Goal: Answer question/provide support: Share knowledge or assist other users

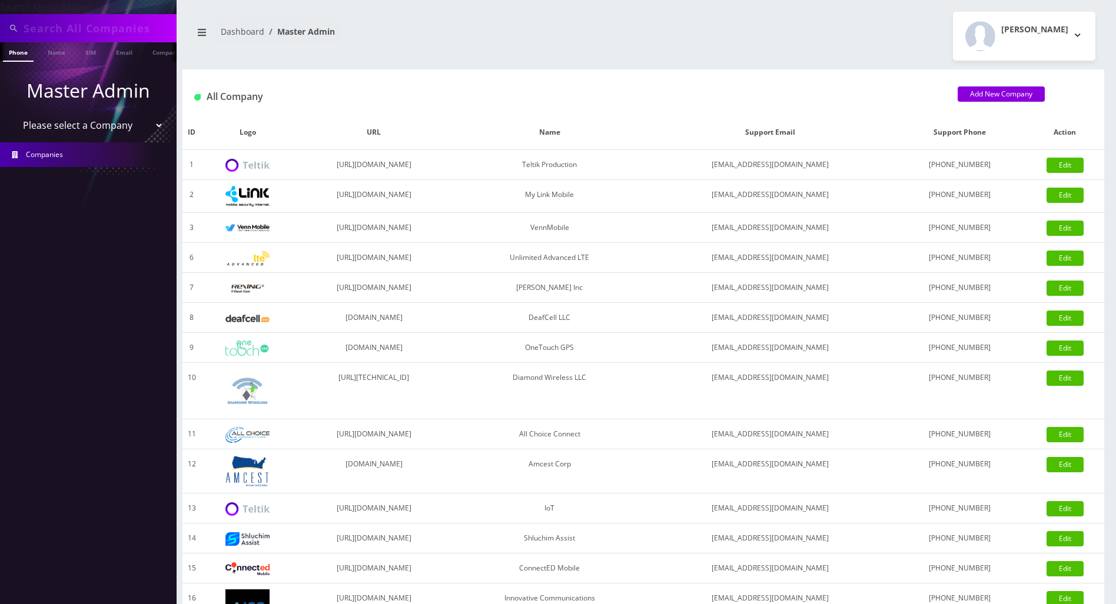
click at [78, 31] on input "text" at bounding box center [99, 28] width 150 height 22
paste input "392176421988"
type input "392176421988"
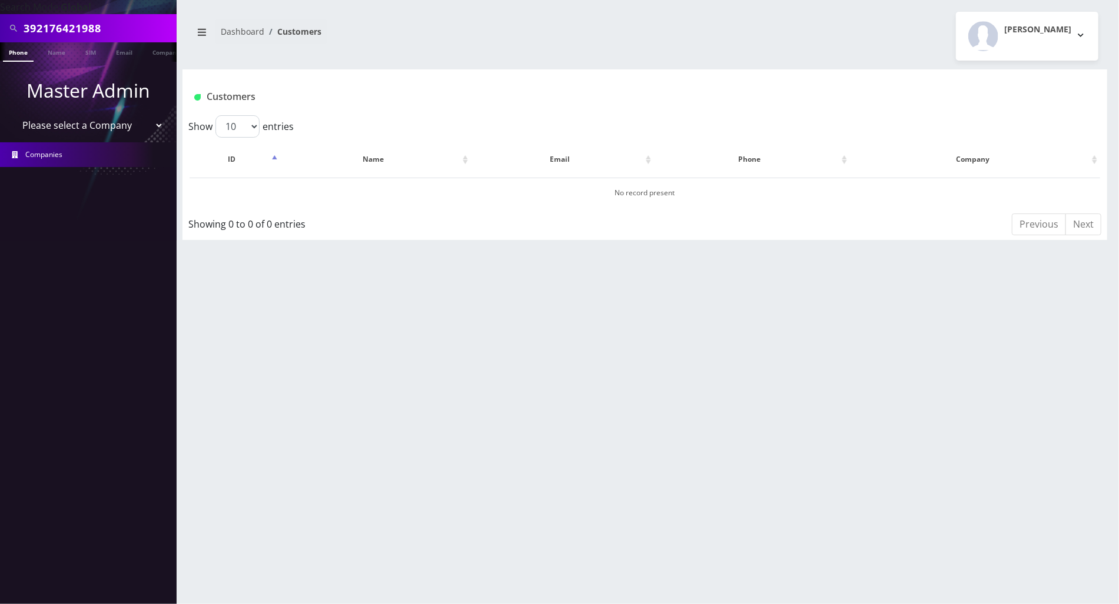
click at [74, 158] on link "Companies" at bounding box center [88, 154] width 177 height 25
click at [199, 34] on icon "breadcrumb" at bounding box center [202, 32] width 8 height 9
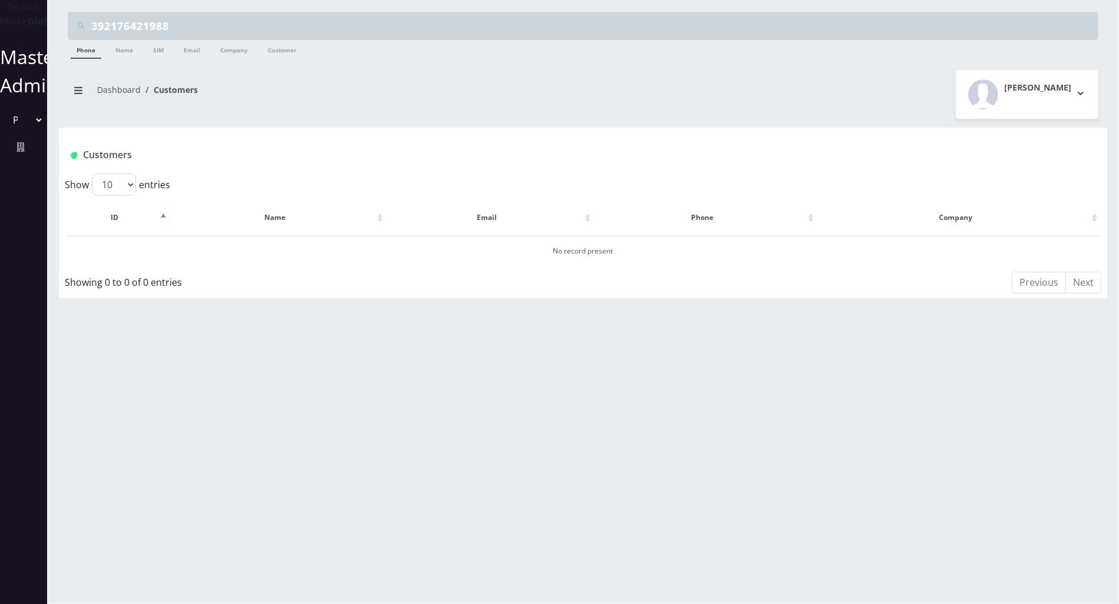
click at [324, 314] on div "392176421988 Phone Name SIM Email Company Customer Dashboard Customers [PERSON_…" at bounding box center [582, 302] width 1071 height 604
click at [33, 131] on select "Please select a Company Teltik Production My Link Mobile VennMobile Unlimited A…" at bounding box center [24, 120] width 40 height 22
click at [381, 128] on div "Customers" at bounding box center [583, 151] width 1048 height 46
click at [28, 28] on strong "Global" at bounding box center [43, 21] width 31 height 13
click at [19, 152] on icon at bounding box center [20, 146] width 8 height 9
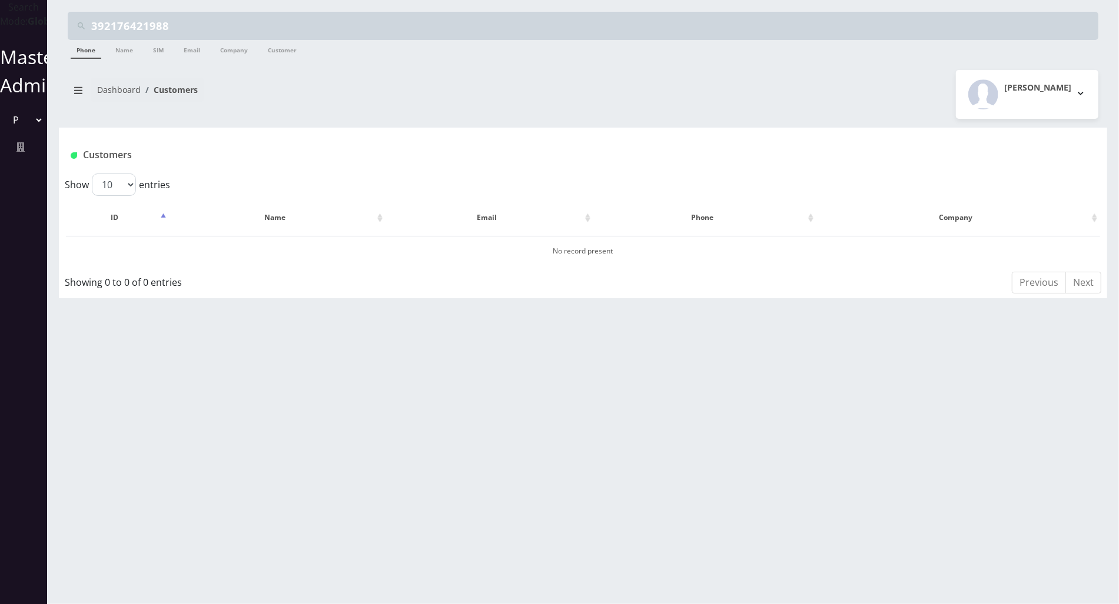
click at [310, 111] on div "Dashboard Customers Tracy Genares Logout" at bounding box center [583, 94] width 1048 height 49
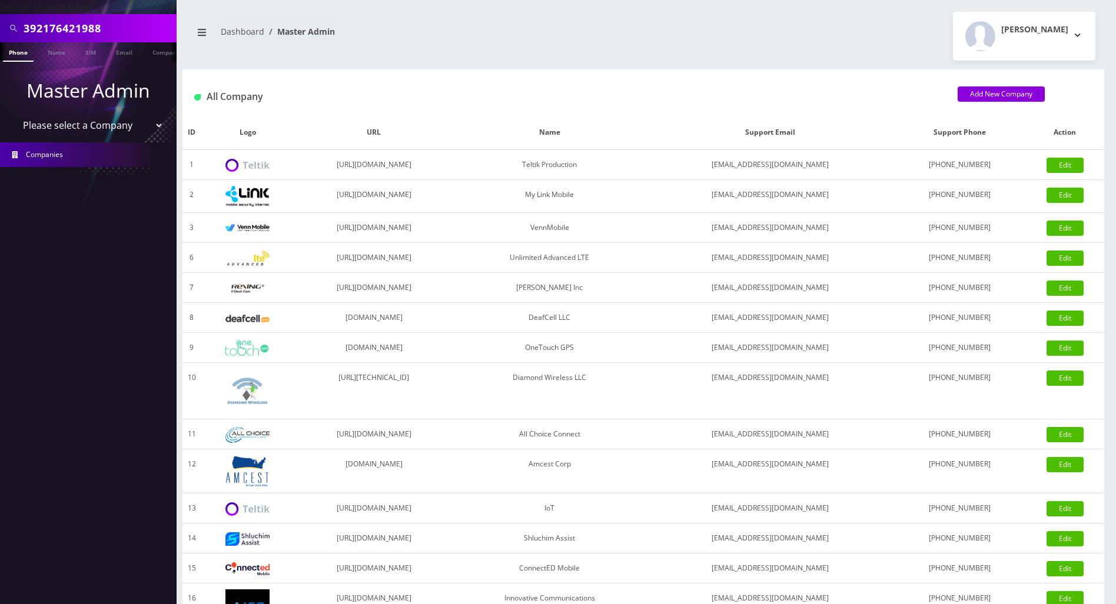
click at [152, 124] on select "Please select a Company Teltik Production My Link Mobile VennMobile Unlimited A…" at bounding box center [89, 125] width 150 height 22
select select "1"
click at [14, 114] on select "Please select a Company Teltik Production My Link Mobile VennMobile Unlimited A…" at bounding box center [89, 125] width 150 height 22
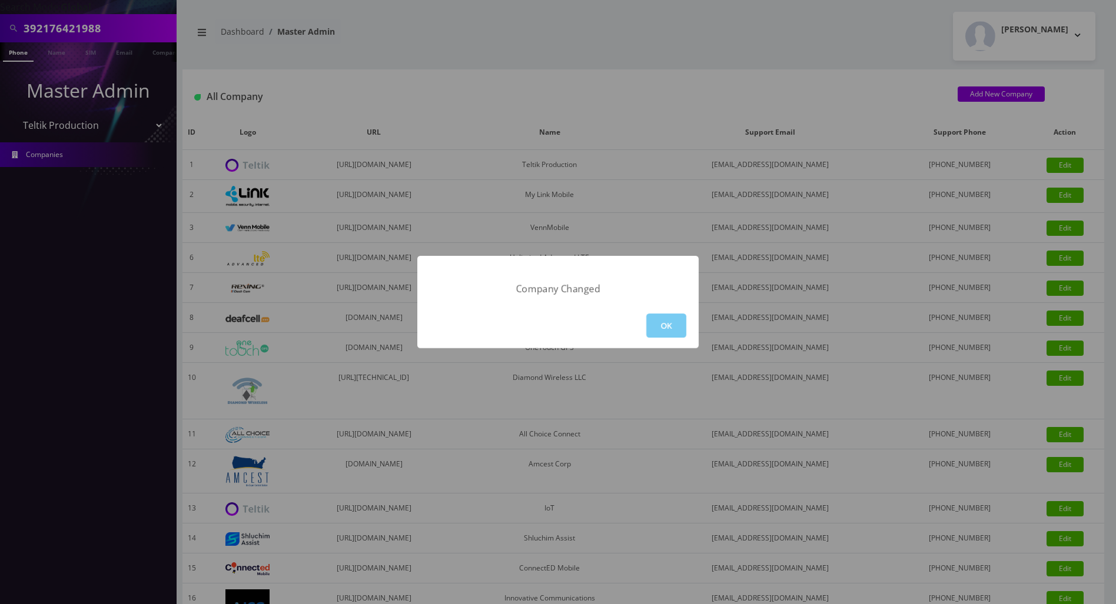
click at [673, 325] on button "OK" at bounding box center [666, 326] width 40 height 24
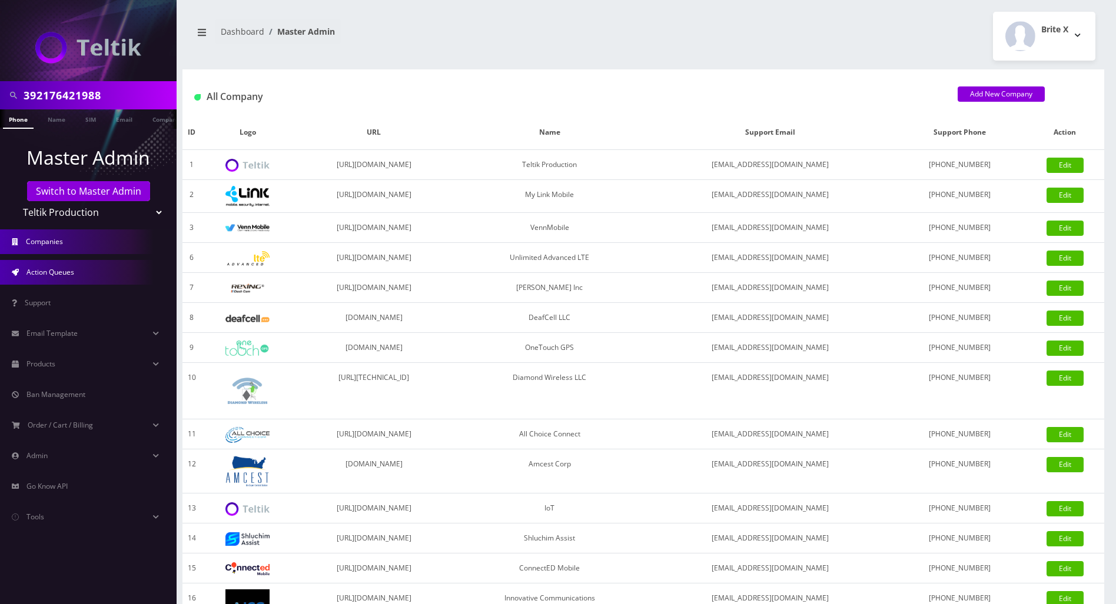
click at [49, 271] on span "Action Queues" at bounding box center [50, 272] width 48 height 10
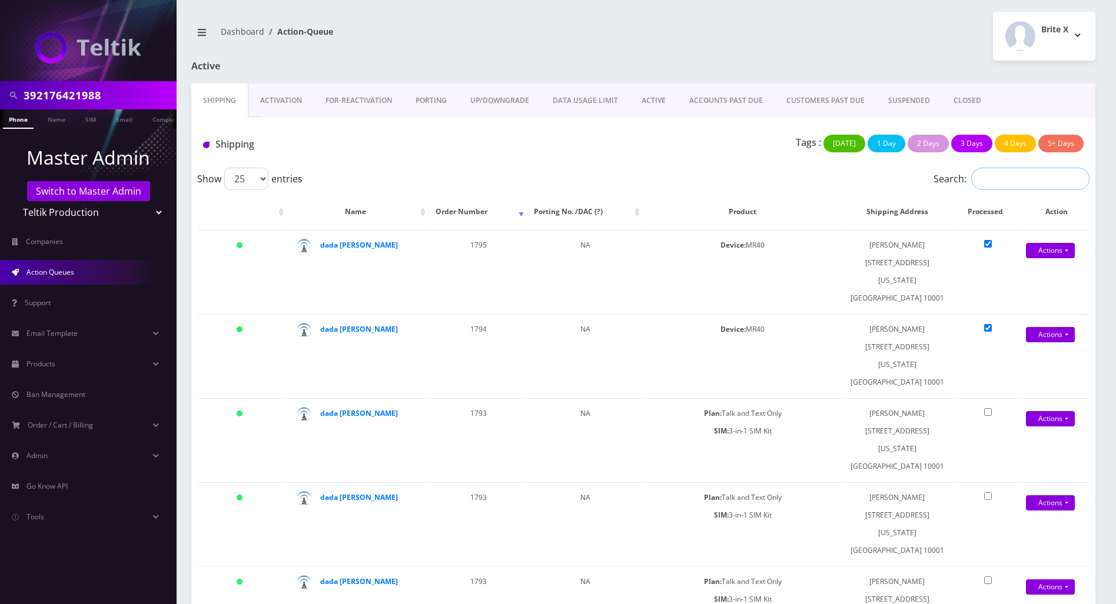
click at [1009, 183] on input "Search:" at bounding box center [1030, 179] width 118 height 22
paste input "392176421988"
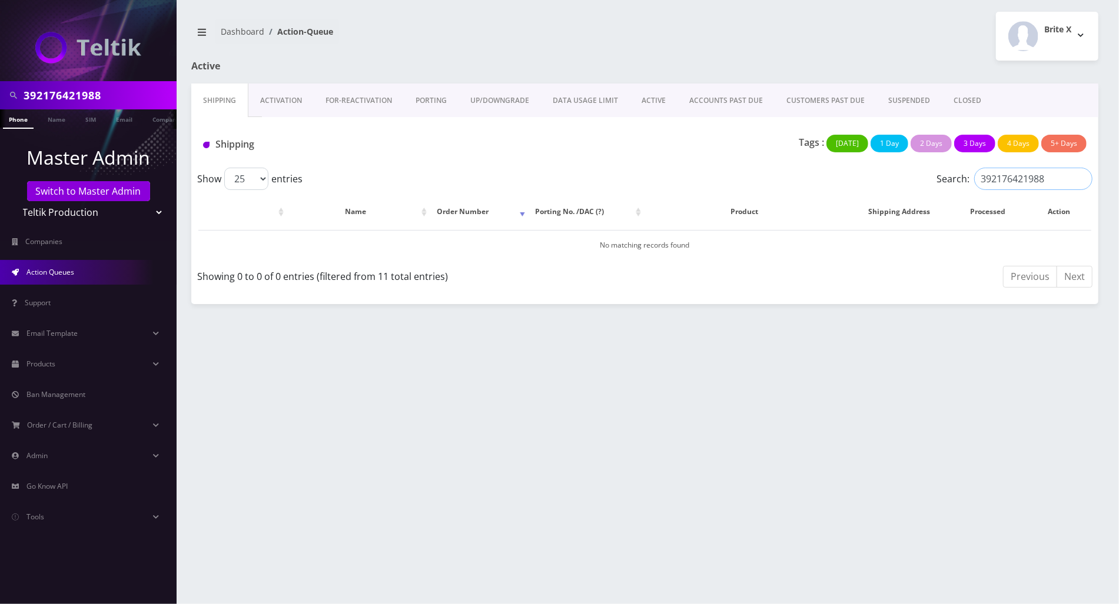
type input "392176421988"
click at [80, 192] on link "Switch to Master Admin" at bounding box center [88, 191] width 123 height 20
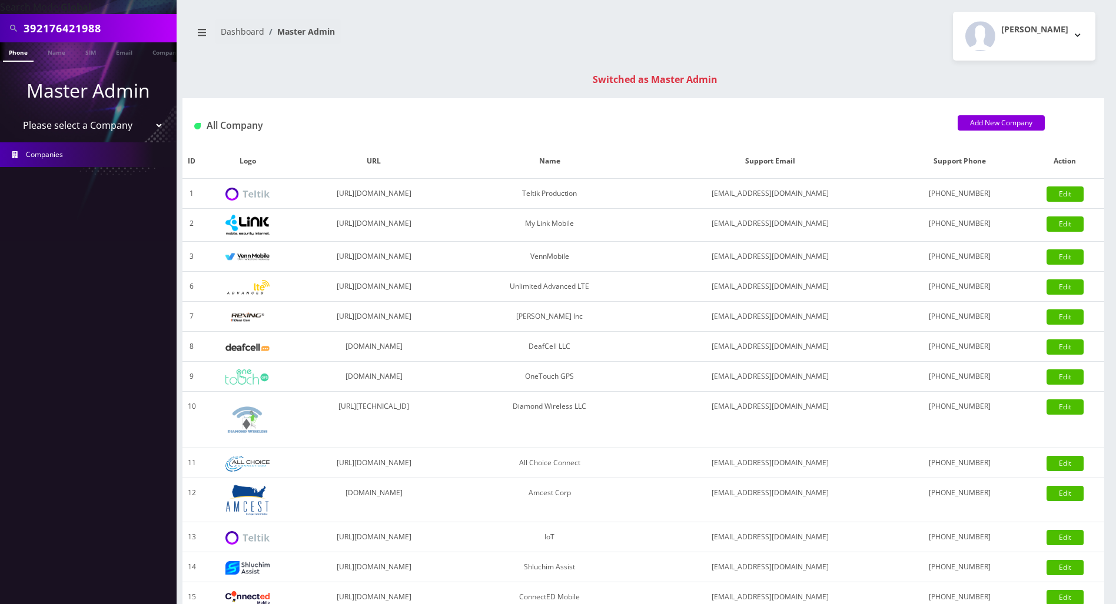
drag, startPoint x: 112, startPoint y: 27, endPoint x: -2, endPoint y: 26, distance: 114.2
click at [0, 26] on html "Search Mode: Global 392176421988 Phone Name SIM Email Company Customer Master A…" at bounding box center [558, 418] width 1116 height 837
paste input "929-561-8253"
click at [71, 26] on input "929-561-8253" at bounding box center [99, 28] width 150 height 22
click at [47, 31] on input "929-5618253" at bounding box center [99, 28] width 150 height 22
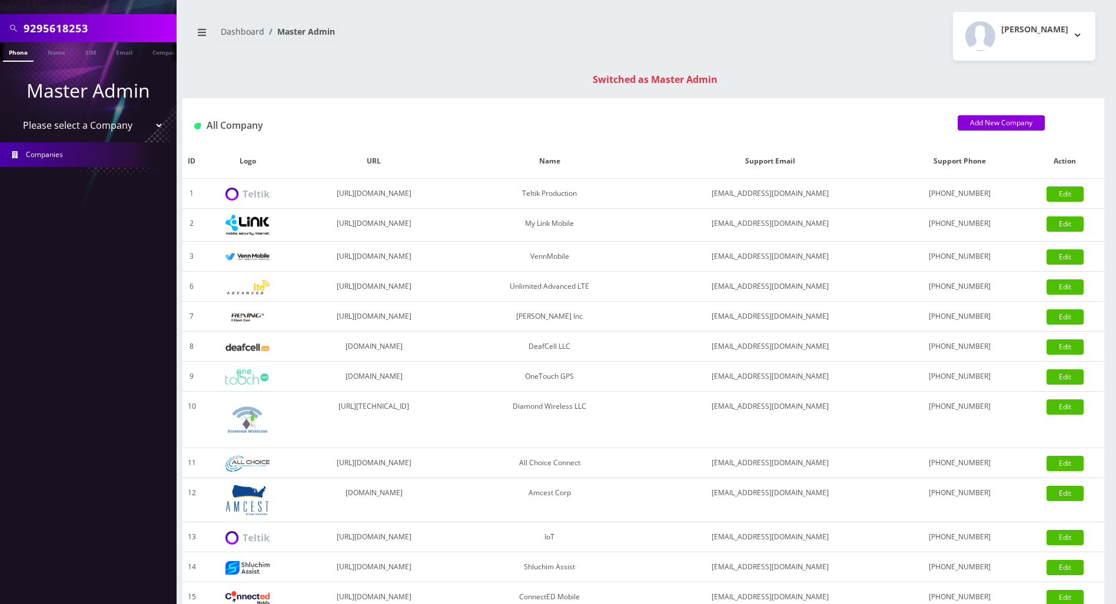
type input "9295618253"
click at [18, 46] on link "Phone" at bounding box center [18, 51] width 31 height 19
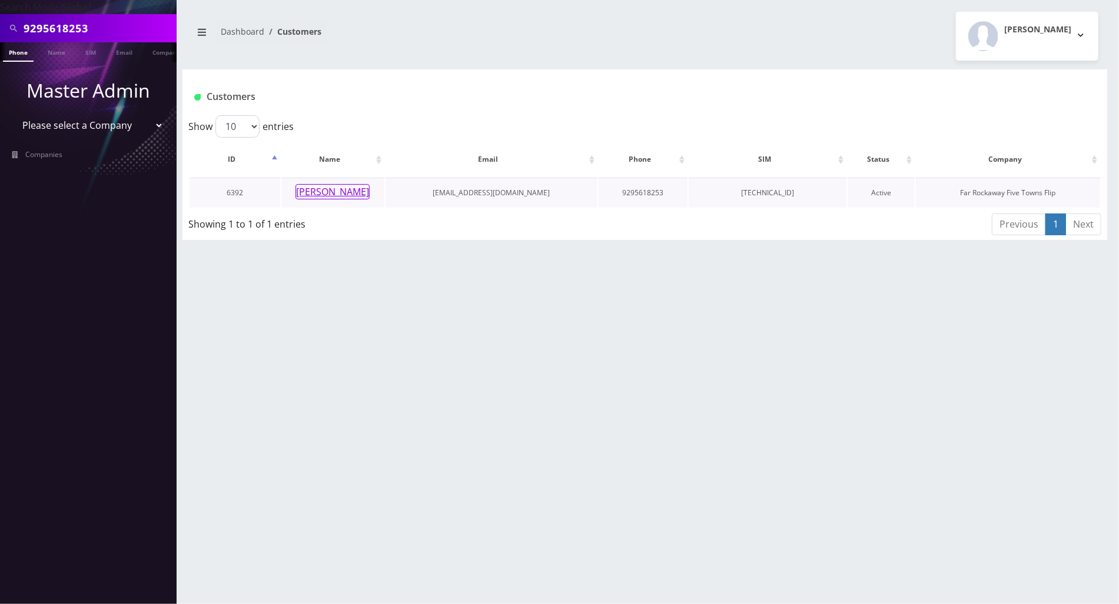
click at [335, 194] on button "[PERSON_NAME]" at bounding box center [332, 191] width 74 height 15
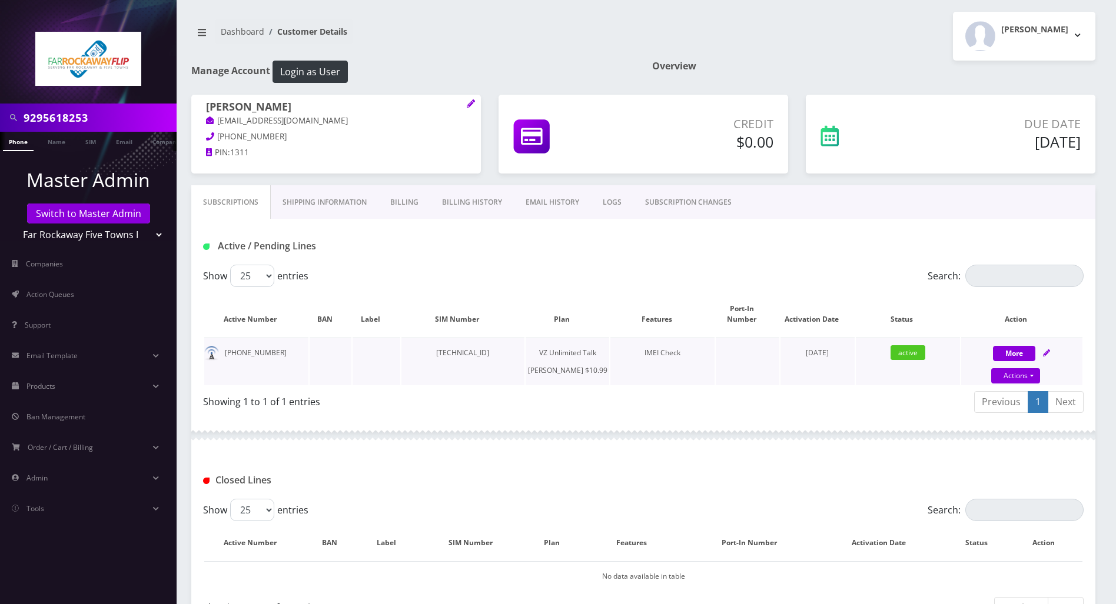
click at [1047, 348] on link at bounding box center [1046, 353] width 7 height 10
select select "366"
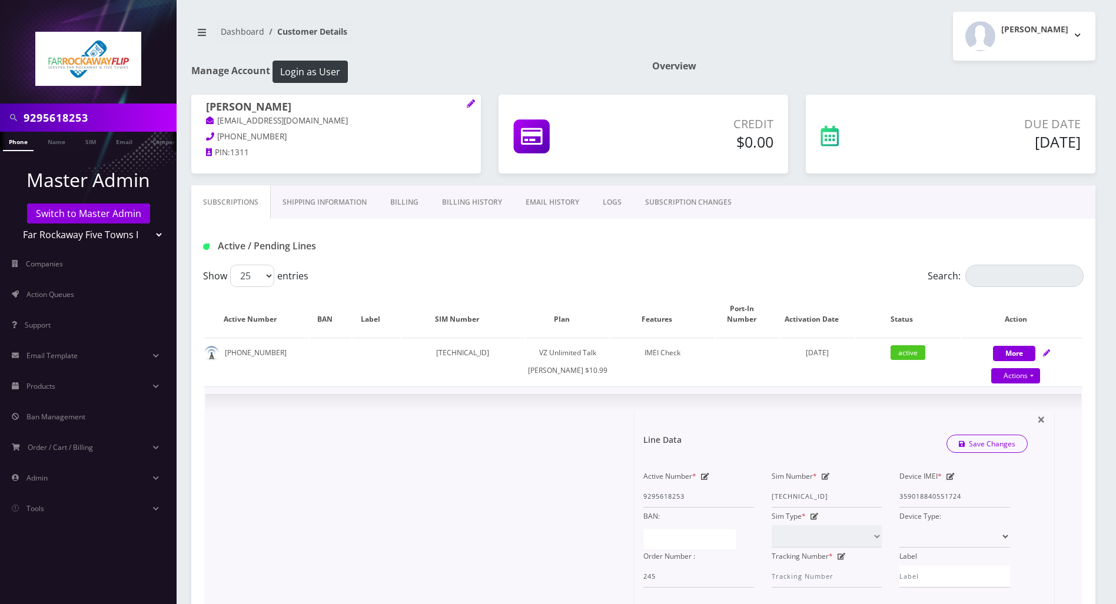
click at [825, 480] on icon at bounding box center [825, 476] width 8 height 7
click at [701, 507] on div "Active Number * 9295618253 Sim Number * 89148000010413032319 Device IMEI * 3590…" at bounding box center [826, 528] width 384 height 120
paste input "89148000011835965615"
click at [786, 504] on input "89148000011835965615" at bounding box center [826, 496] width 111 height 22
type input "89148000011835965615"
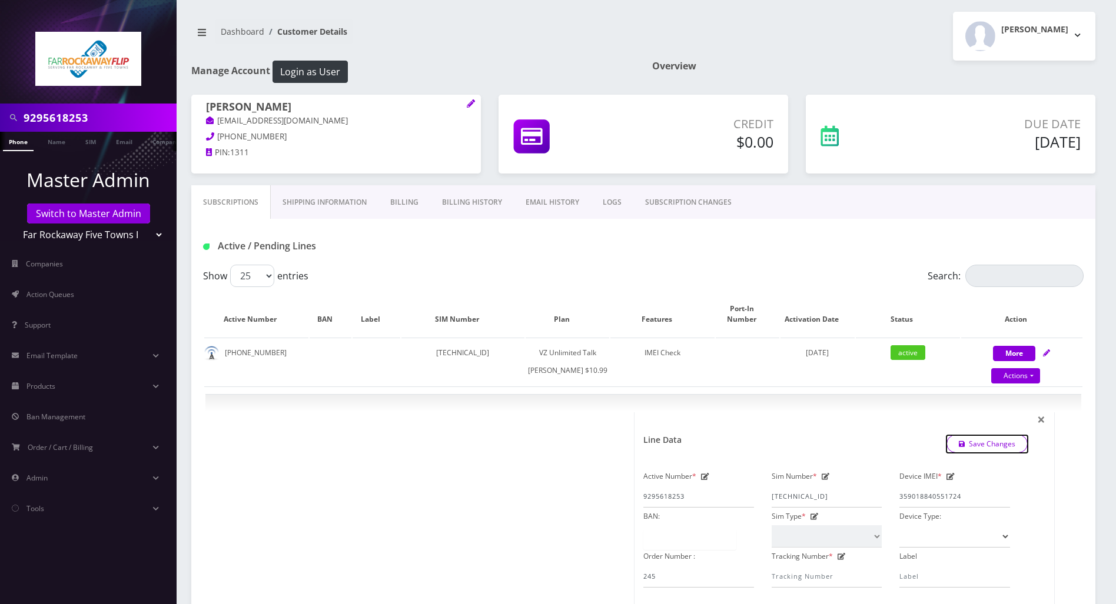
click at [1006, 453] on link "Save Changes" at bounding box center [987, 444] width 82 height 18
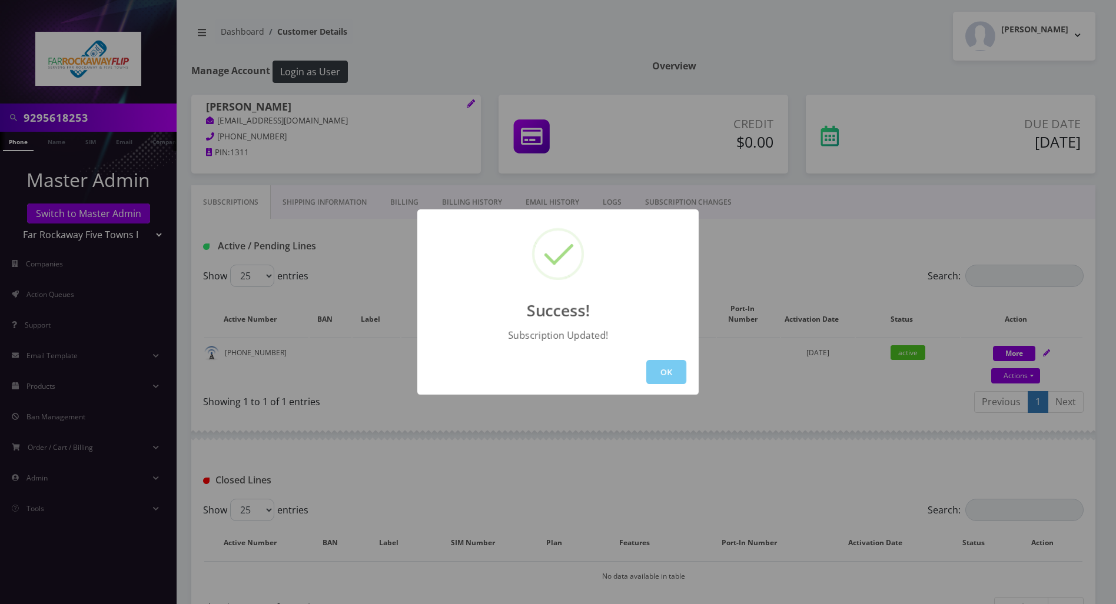
click at [676, 368] on button "OK" at bounding box center [666, 372] width 40 height 24
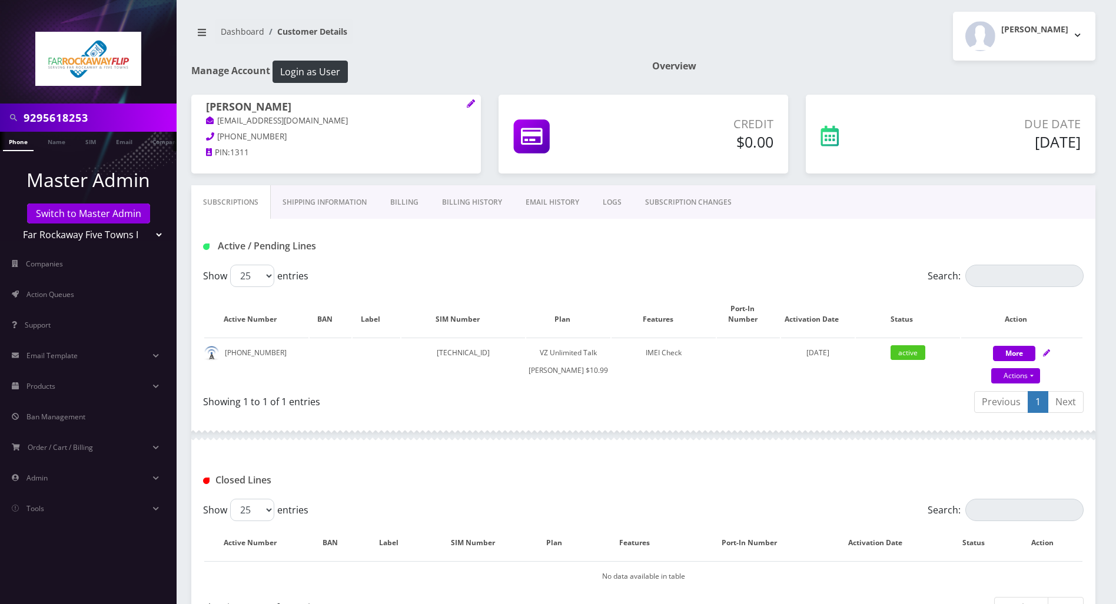
click at [515, 437] on div at bounding box center [643, 435] width 904 height 35
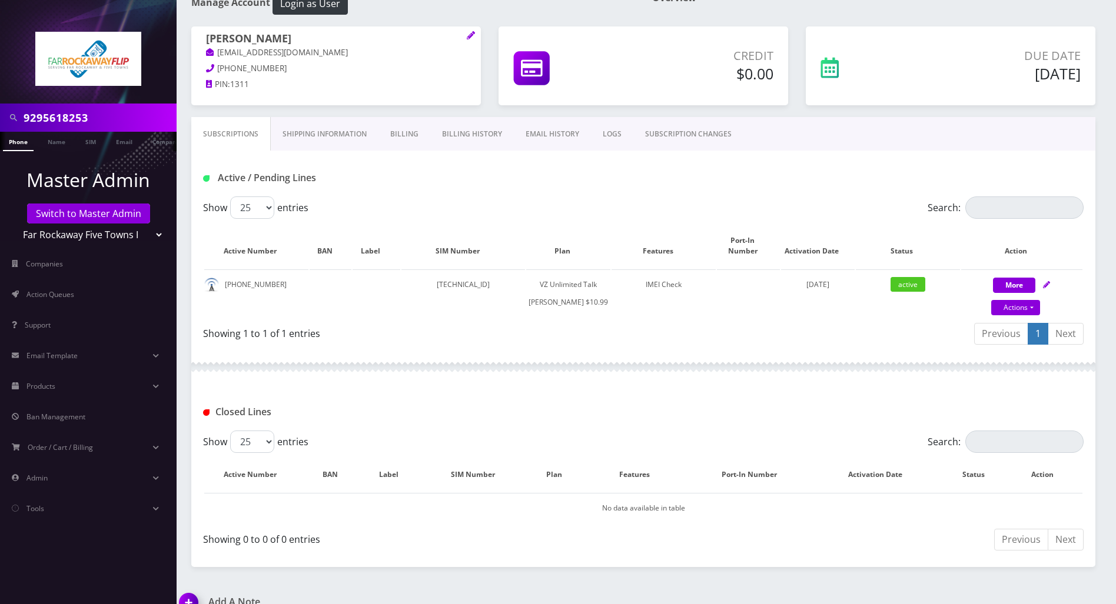
scroll to position [165, 0]
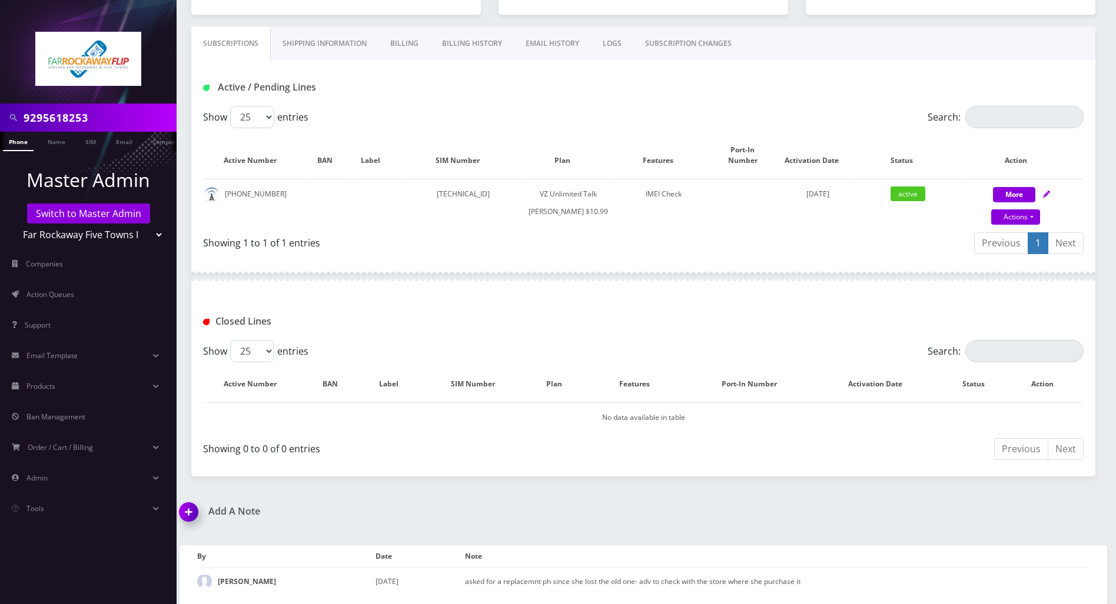
click at [190, 514] on img at bounding box center [191, 516] width 35 height 35
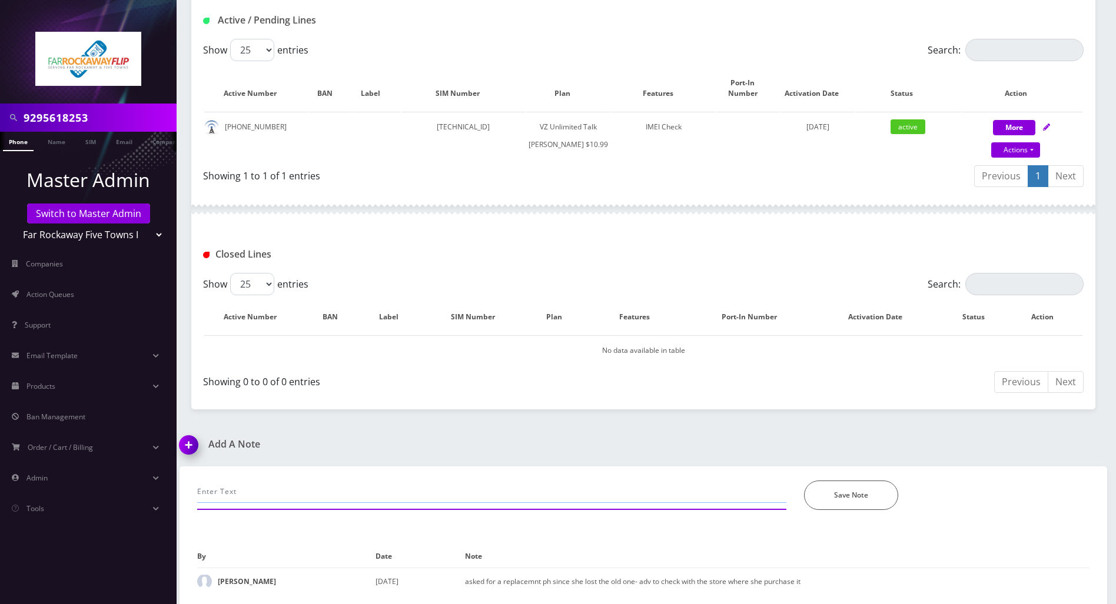
click at [259, 494] on input "text" at bounding box center [491, 492] width 589 height 22
paste input "89148000011835965615"
type input "emailed to check if sim cards are matched with what is in selectel... 891480000…"
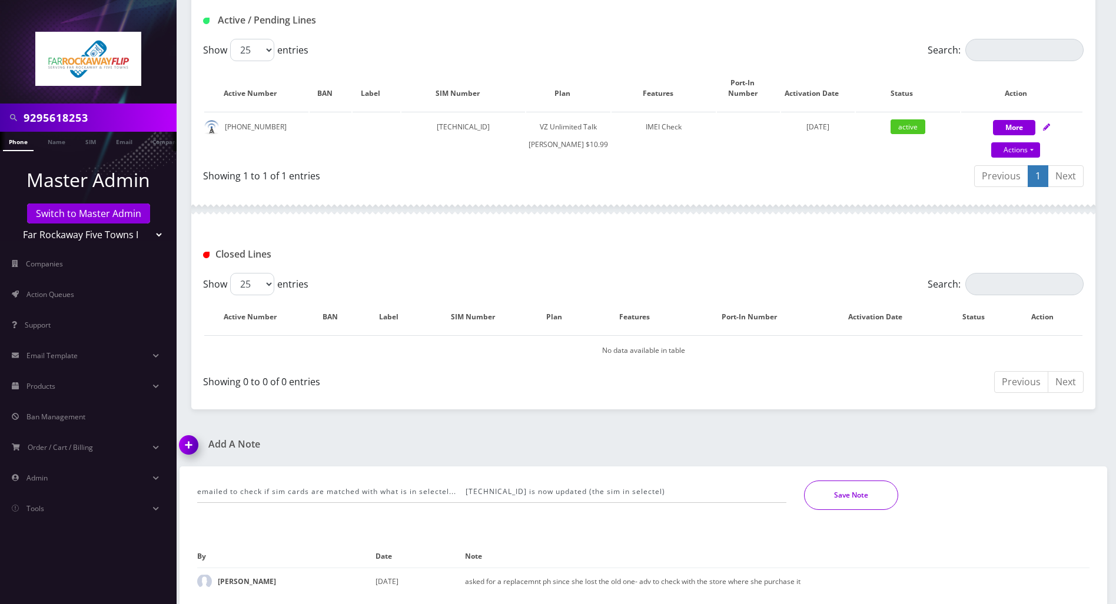
click at [835, 499] on button "Save Note" at bounding box center [851, 495] width 94 height 29
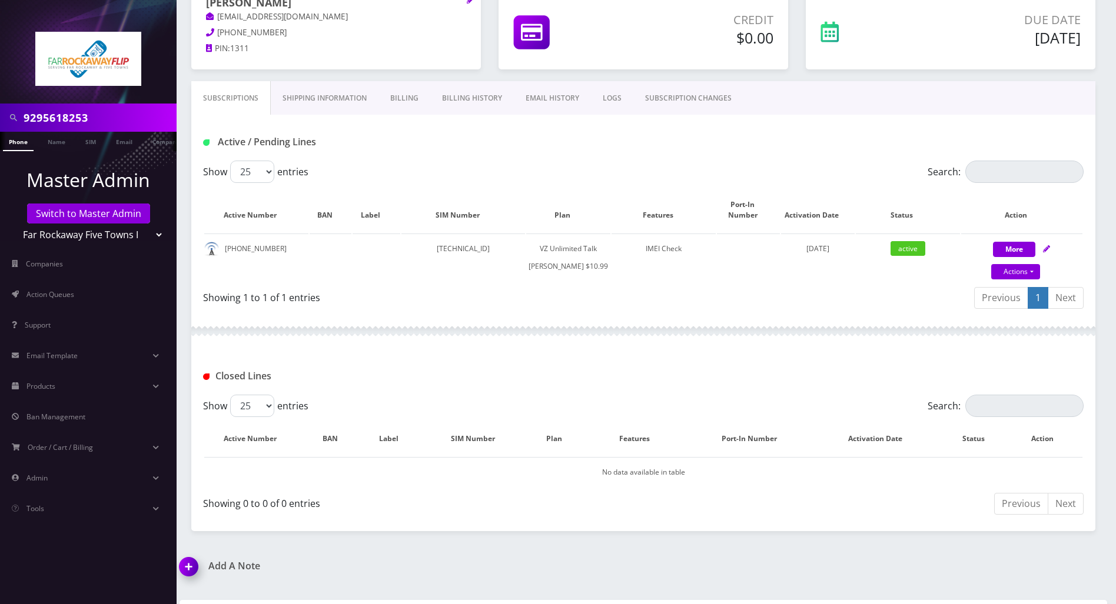
scroll to position [0, 0]
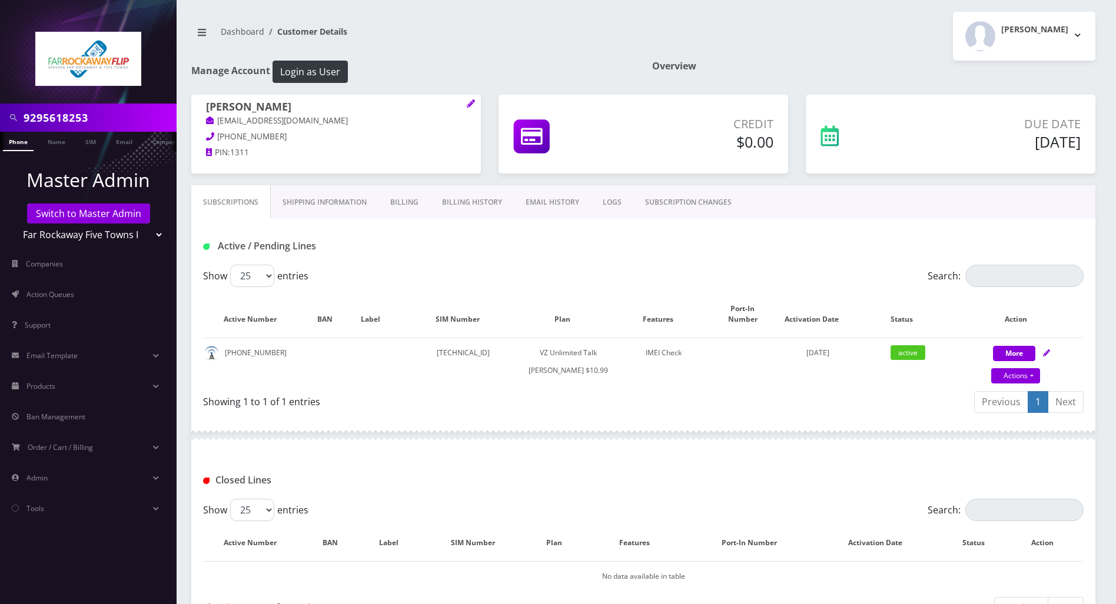
click at [607, 204] on link "LOGS" at bounding box center [612, 202] width 42 height 34
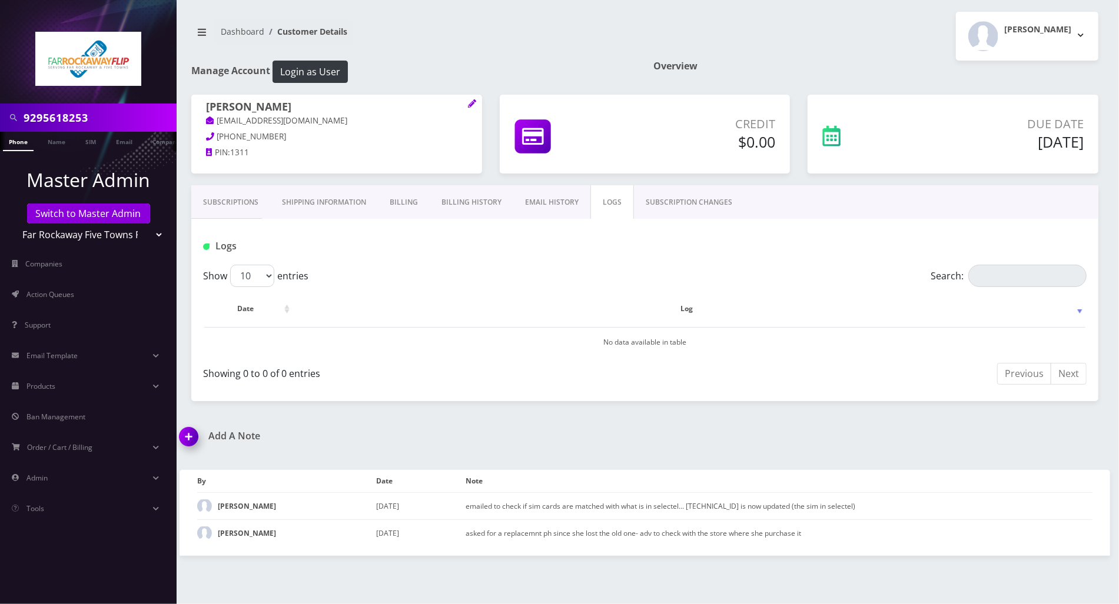
click at [694, 202] on link "SUBSCRIPTION CHANGES" at bounding box center [689, 202] width 110 height 34
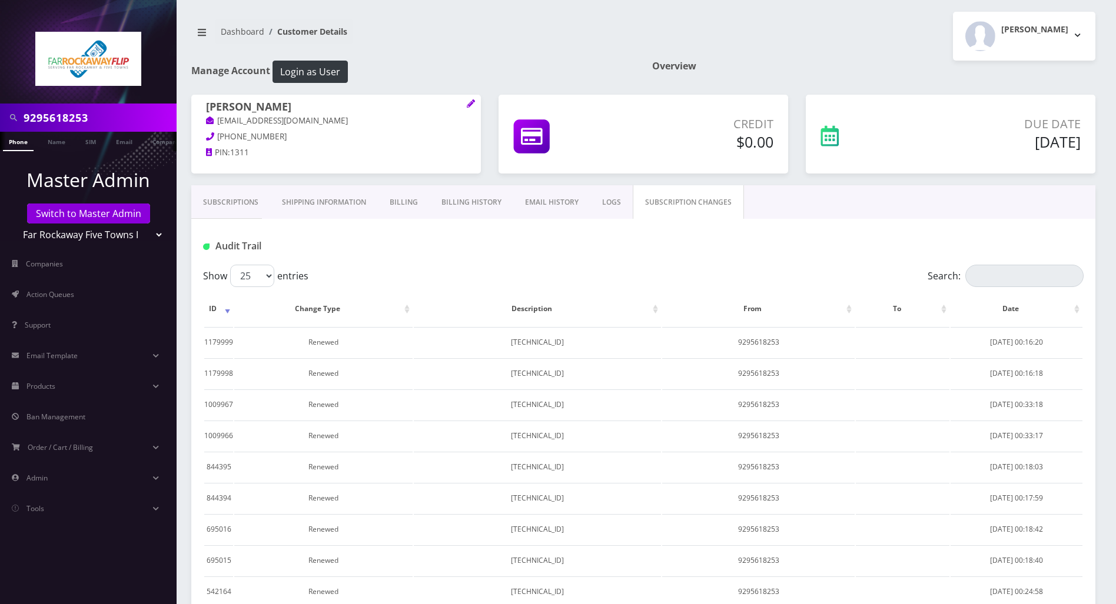
click at [240, 197] on link "Subscriptions" at bounding box center [230, 202] width 79 height 34
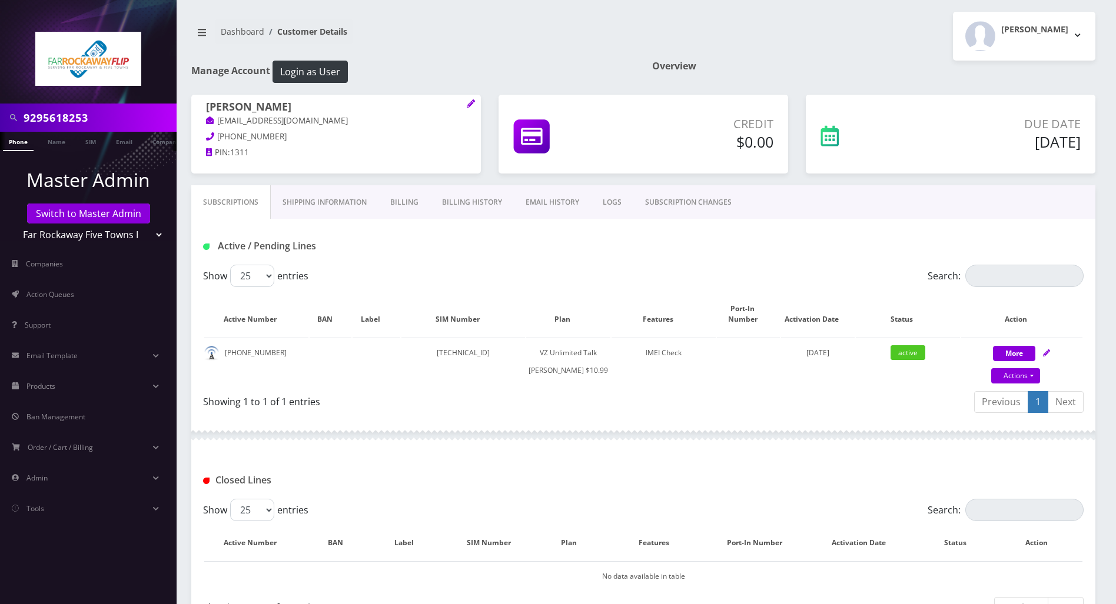
click at [601, 431] on div at bounding box center [643, 435] width 904 height 35
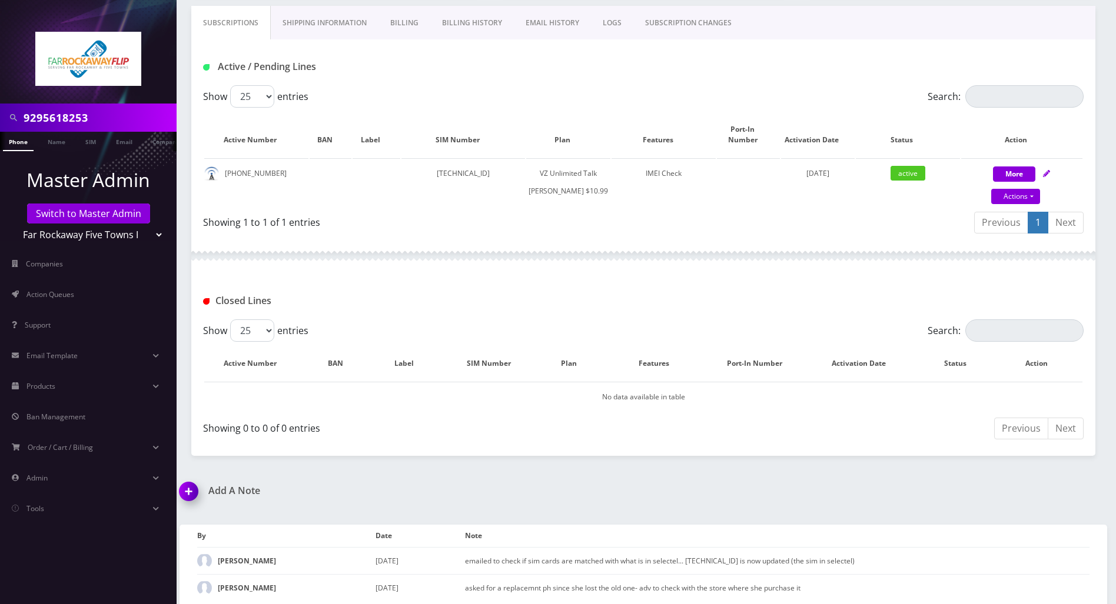
scroll to position [191, 0]
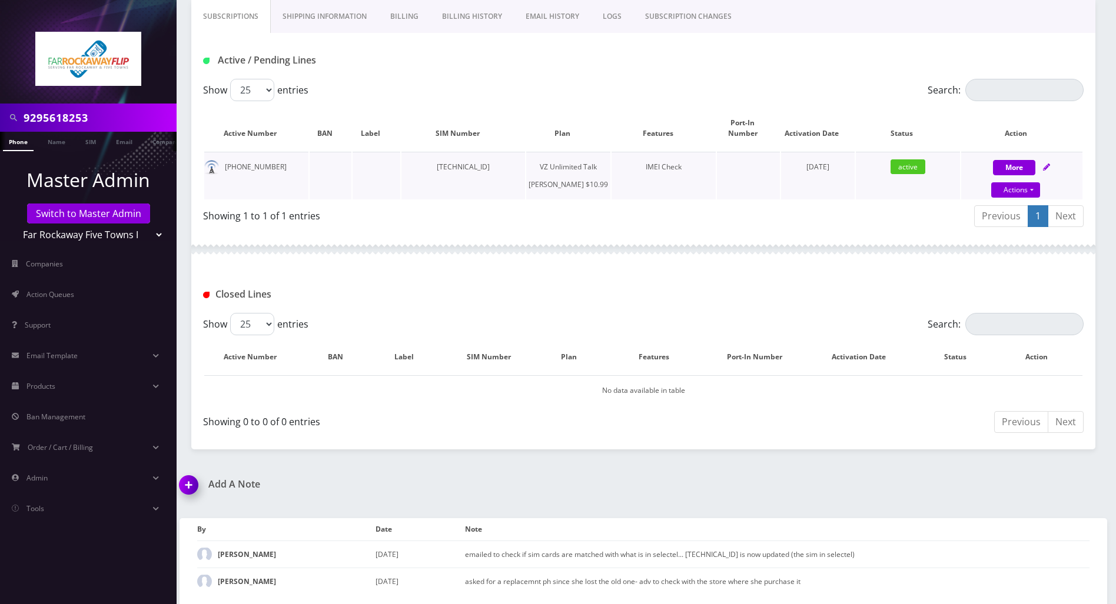
click at [1042, 158] on div "More Actions Suspend Close Unpause Get Usage Swap Sim Confirm" at bounding box center [1021, 175] width 121 height 35
select select "366"
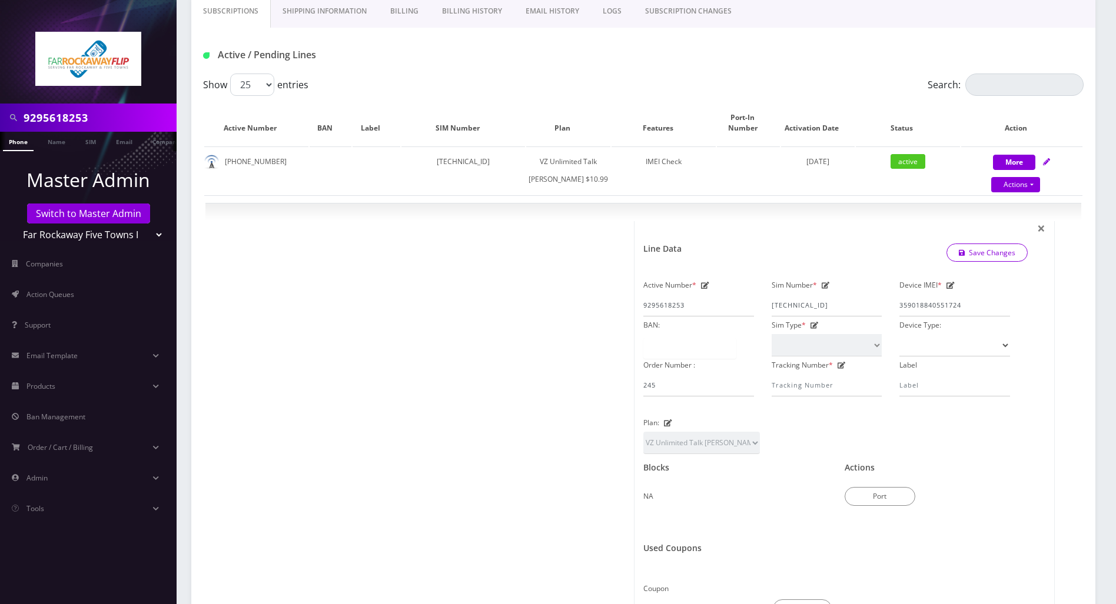
click at [625, 72] on div "Active / Pending Lines" at bounding box center [643, 51] width 904 height 46
drag, startPoint x: 105, startPoint y: 119, endPoint x: -5, endPoint y: 121, distance: 109.5
click at [0, 121] on html "9295618253 Phone Name SIM Email Company Customer Master Admin Switch to Master …" at bounding box center [558, 429] width 1116 height 1240
paste input "347-751-4755"
click at [72, 119] on input "347-751-4755" at bounding box center [99, 118] width 150 height 22
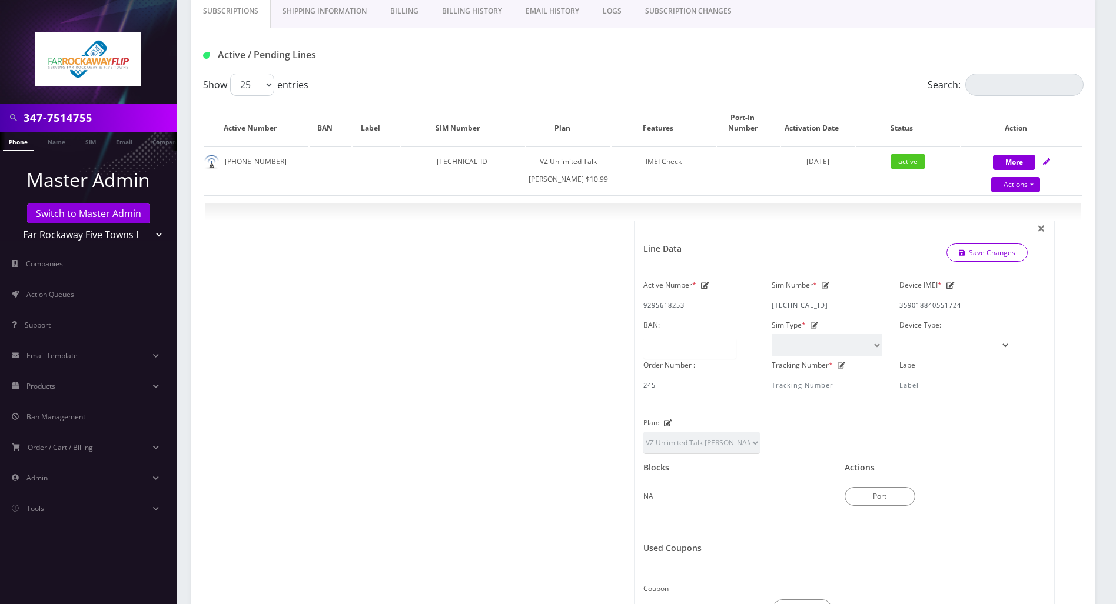
click at [47, 119] on input "347-7514755" at bounding box center [99, 118] width 150 height 22
type input "3477514755"
click at [18, 142] on link "Phone" at bounding box center [18, 141] width 31 height 19
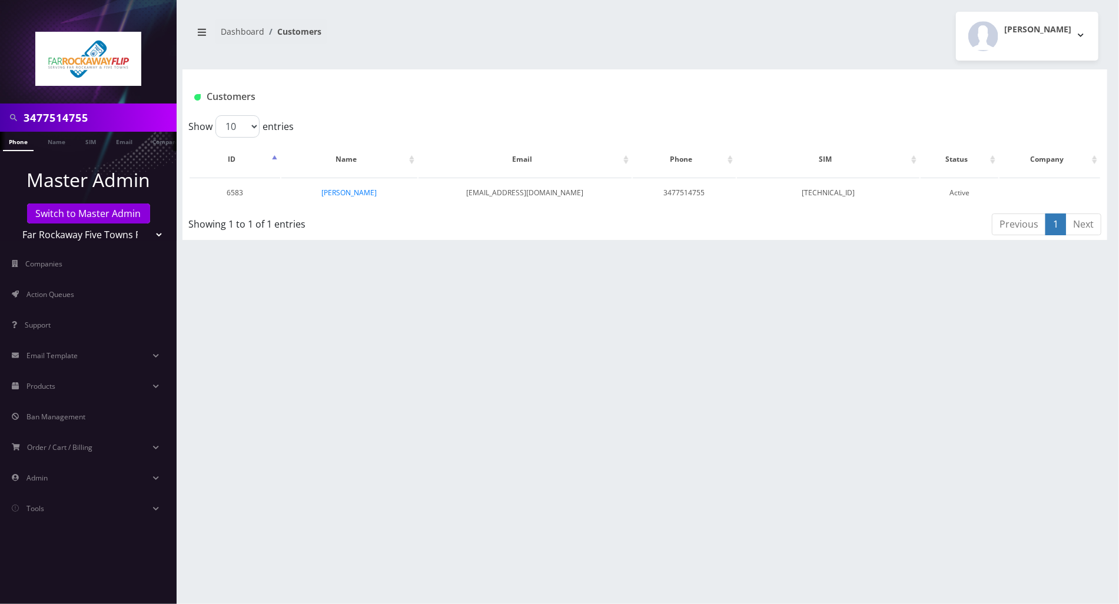
click at [1090, 327] on div "3477514755 Phone Name SIM Email Company Customer Dashboard Customers Tzvi Liebe…" at bounding box center [645, 302] width 948 height 604
click at [347, 188] on link "[PERSON_NAME]" at bounding box center [348, 193] width 55 height 10
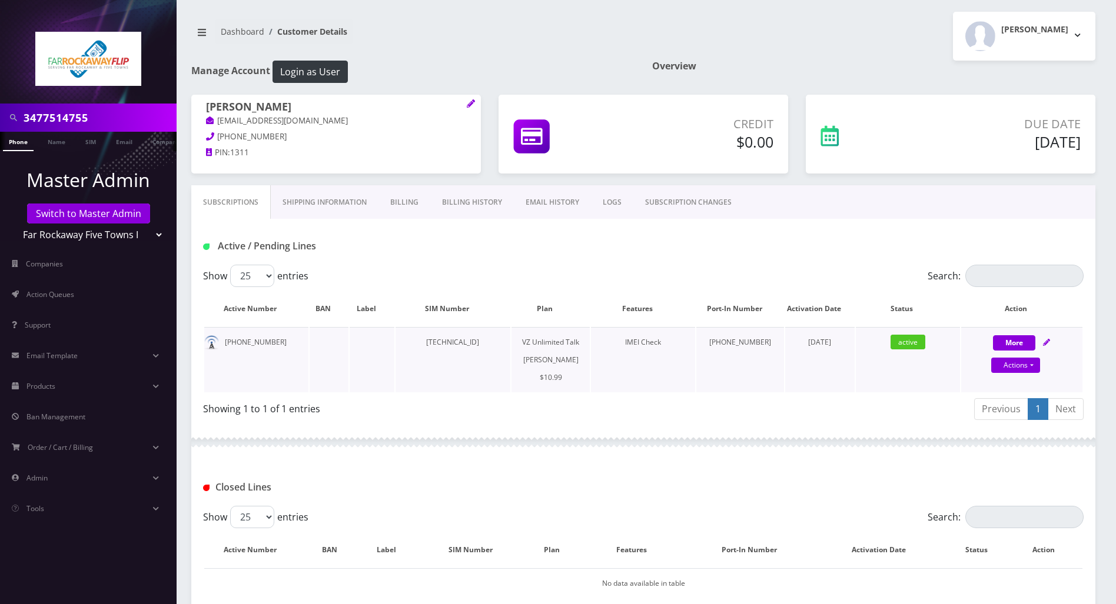
click at [1047, 339] on icon at bounding box center [1046, 342] width 7 height 7
select select "366"
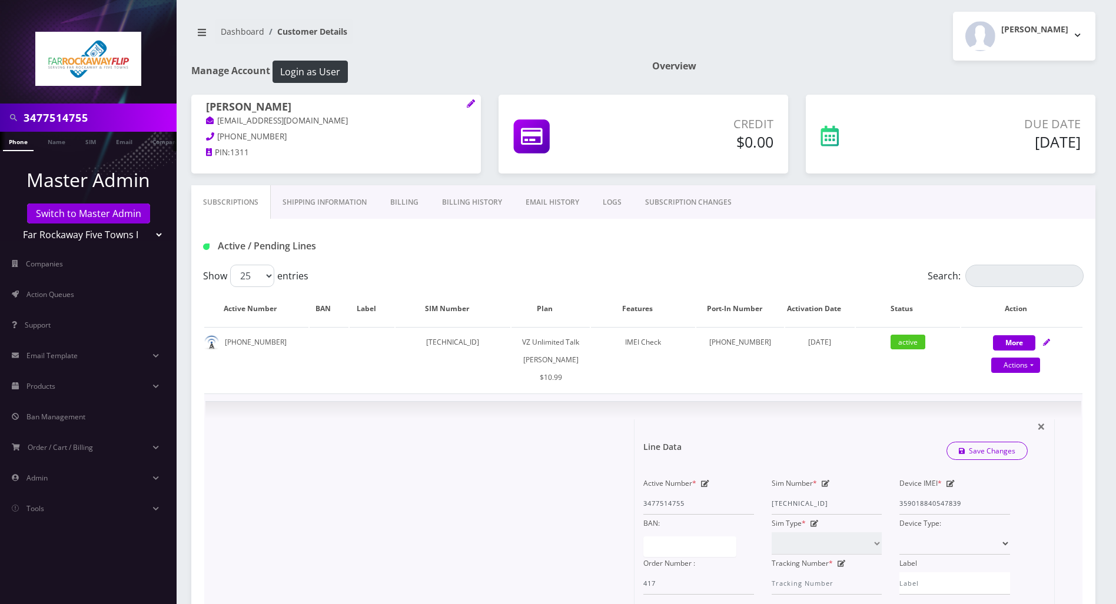
click at [526, 267] on div "Show 25 50 100 250 500 entries" at bounding box center [533, 276] width 660 height 22
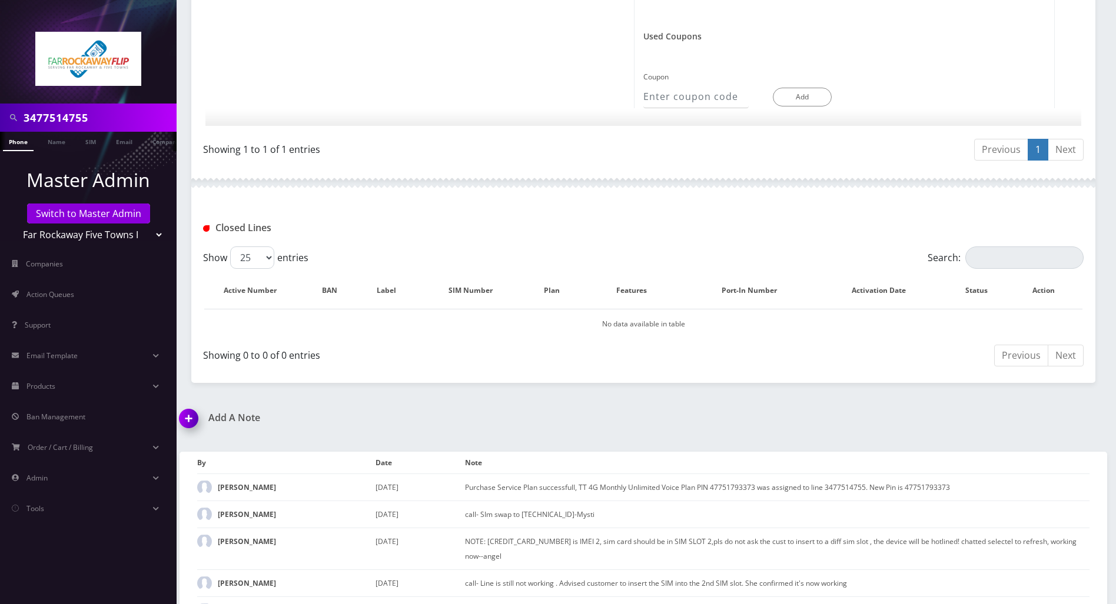
scroll to position [752, 0]
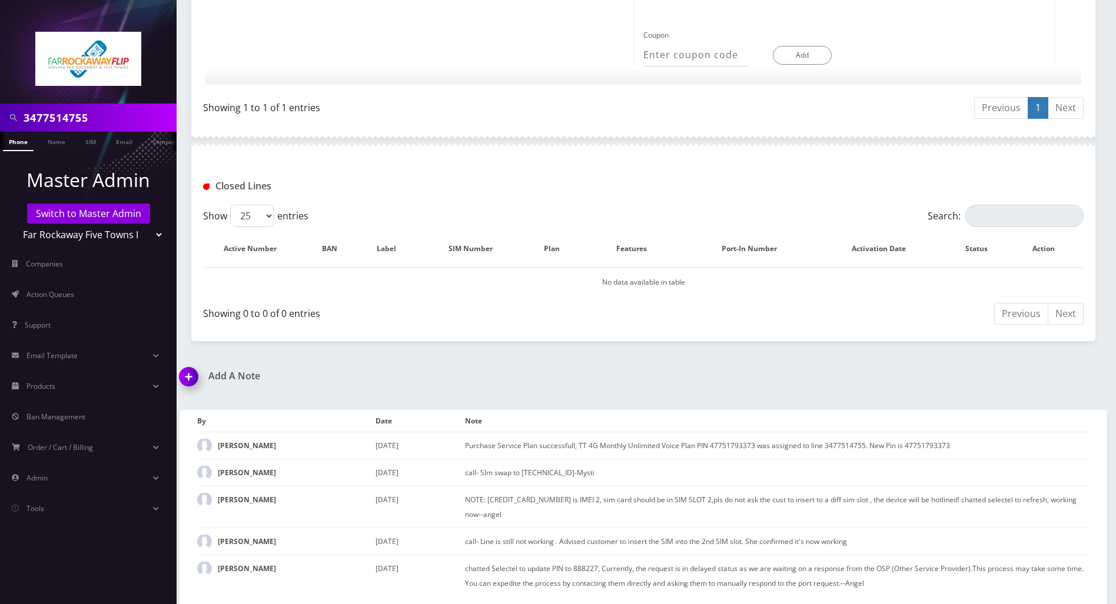
click at [191, 372] on img at bounding box center [191, 381] width 35 height 35
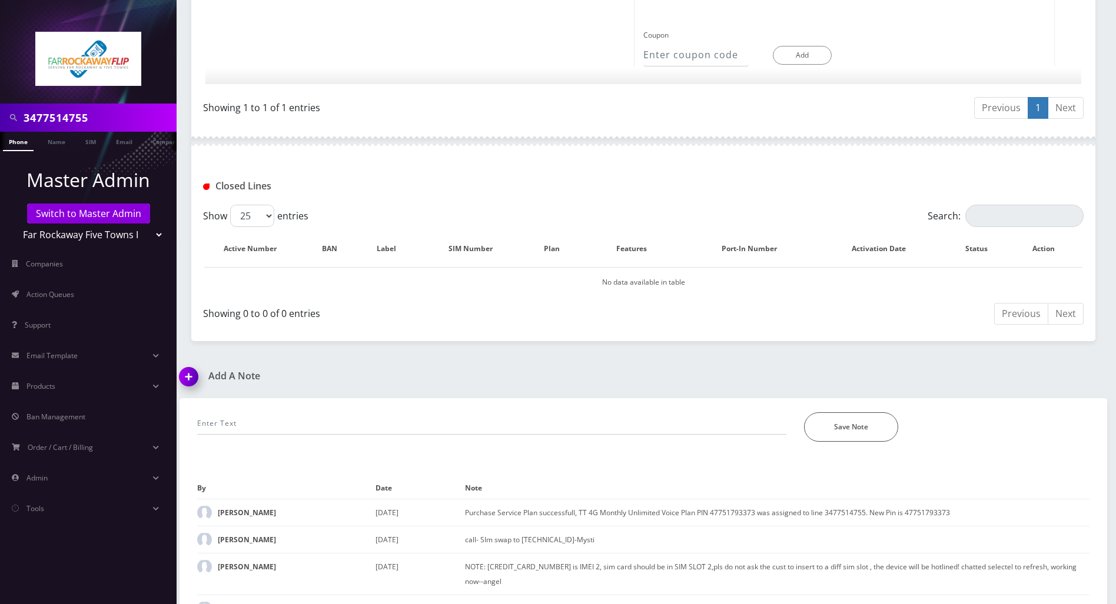
scroll to position [819, 0]
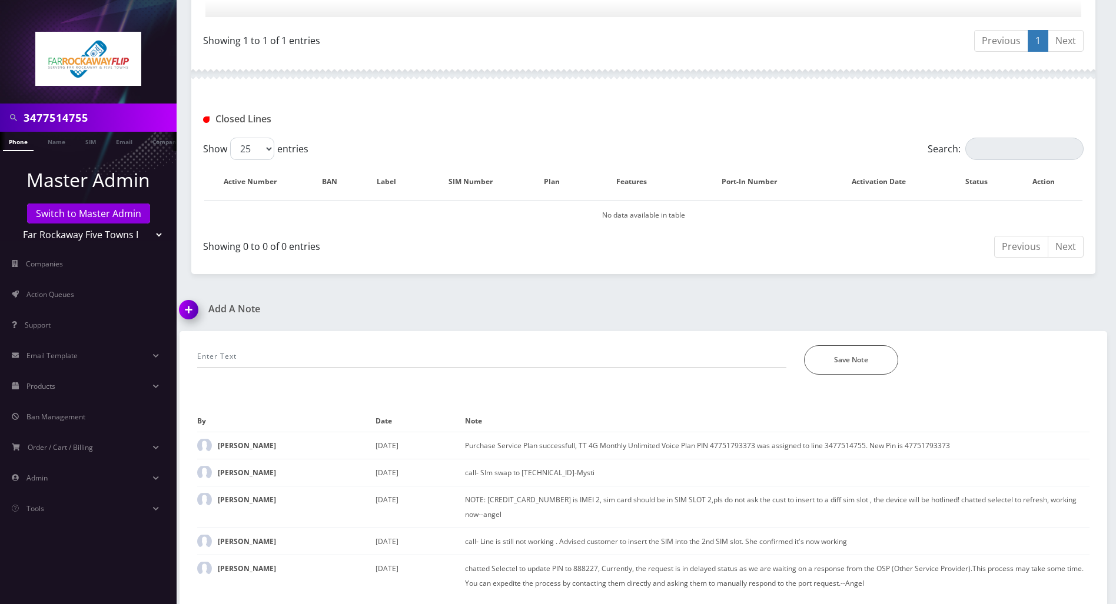
drag, startPoint x: 95, startPoint y: 114, endPoint x: -5, endPoint y: 124, distance: 100.0
click at [325, 337] on div "*Please Enter Note Save Note" at bounding box center [643, 353] width 910 height 44
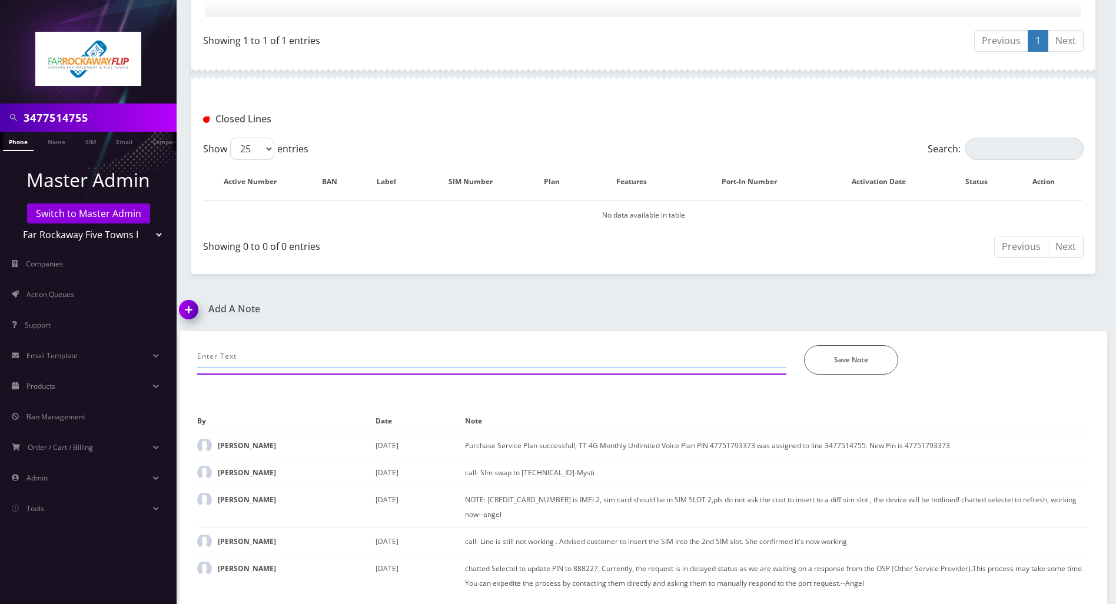
click at [320, 348] on input "text" at bounding box center [491, 356] width 589 height 22
type input "confirmed to Tzvi that evrything matches and line is active."
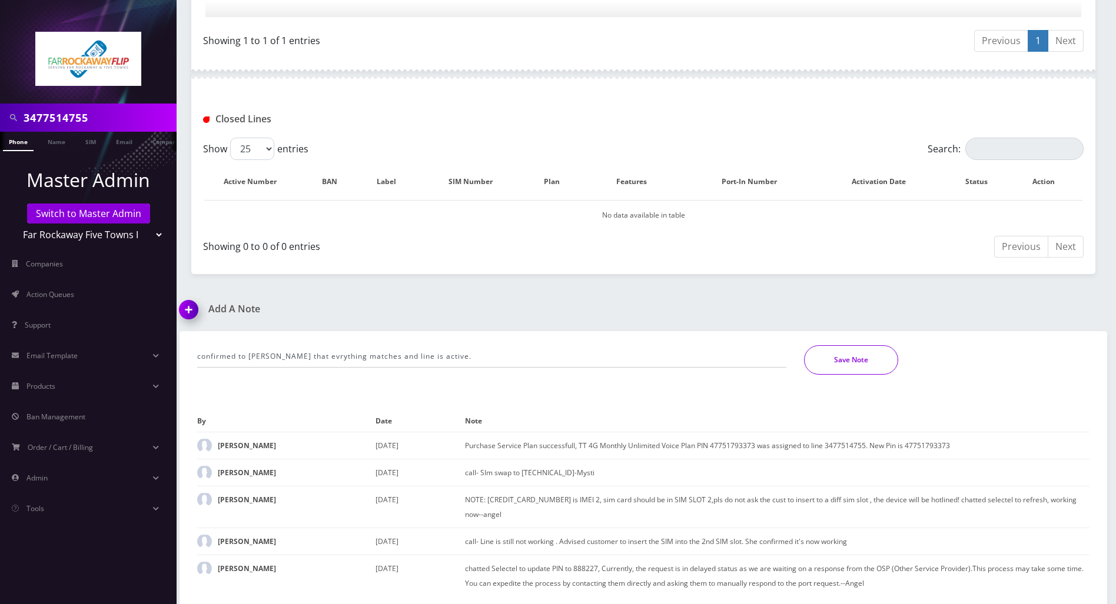
click at [842, 359] on button "Save Note" at bounding box center [851, 359] width 94 height 29
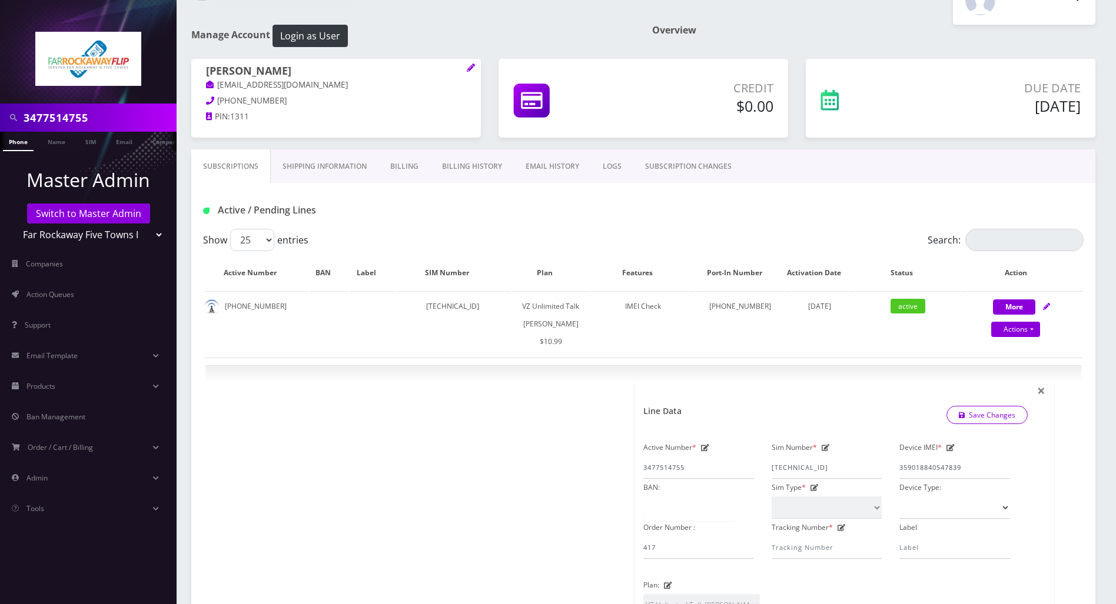
scroll to position [0, 0]
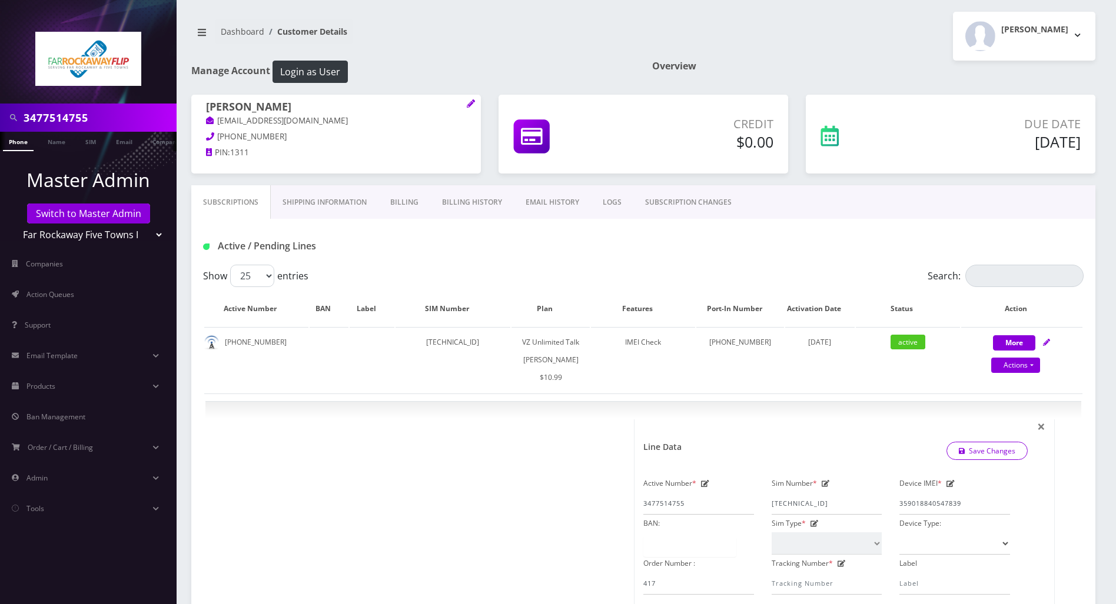
drag, startPoint x: 107, startPoint y: 115, endPoint x: -5, endPoint y: 114, distance: 111.8
paste input "9298131628"
type input "9298131628"
click at [20, 145] on link "Phone" at bounding box center [18, 141] width 31 height 19
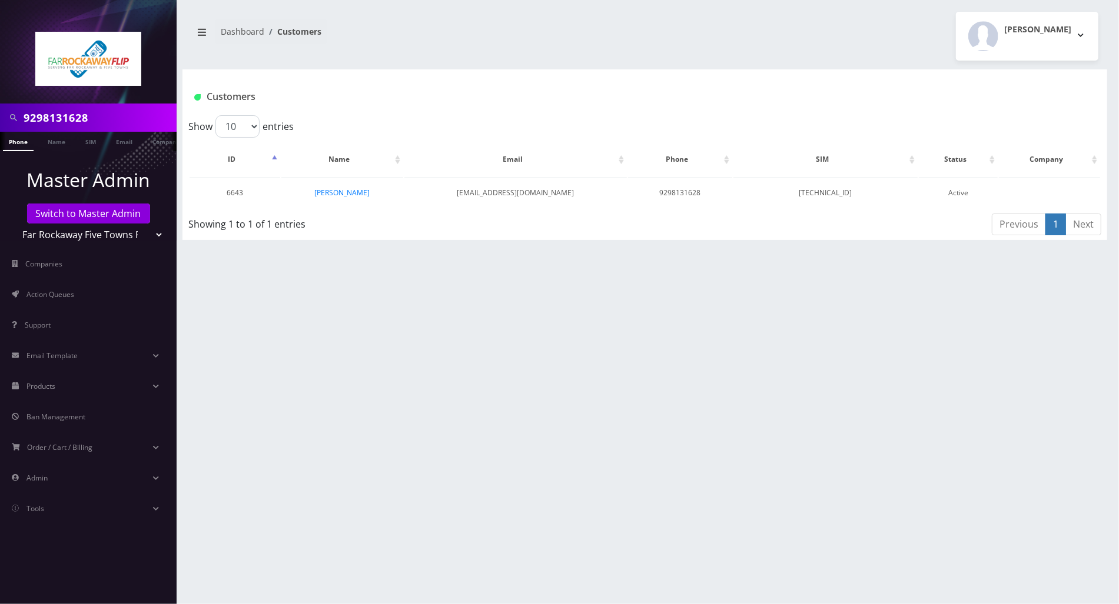
drag, startPoint x: 0, startPoint y: 0, endPoint x: 350, endPoint y: 224, distance: 415.7
click at [339, 192] on link "[PERSON_NAME]" at bounding box center [341, 193] width 55 height 10
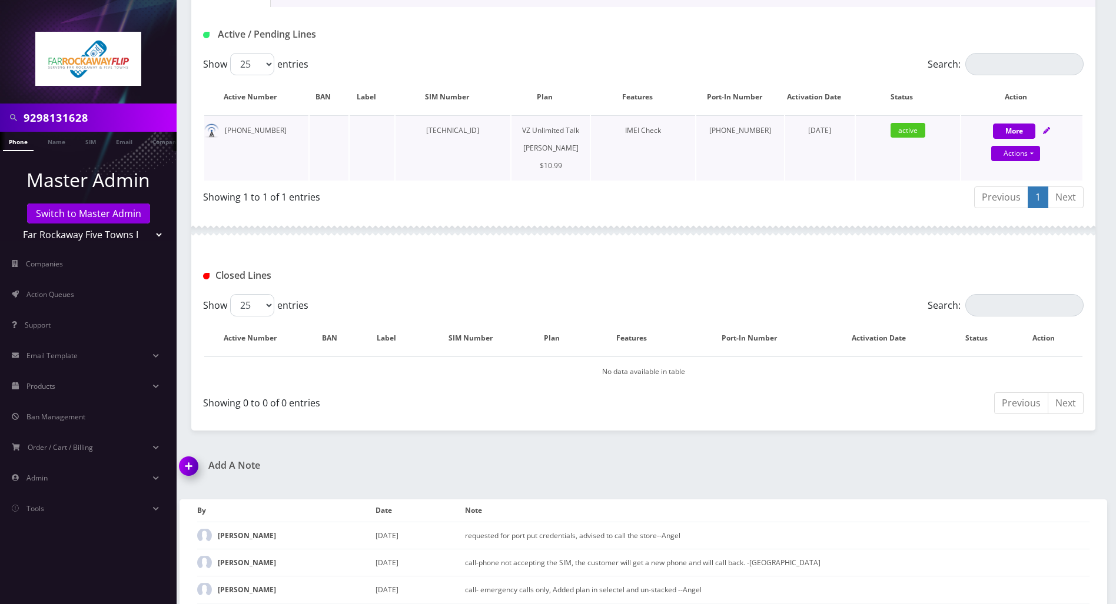
scroll to position [245, 0]
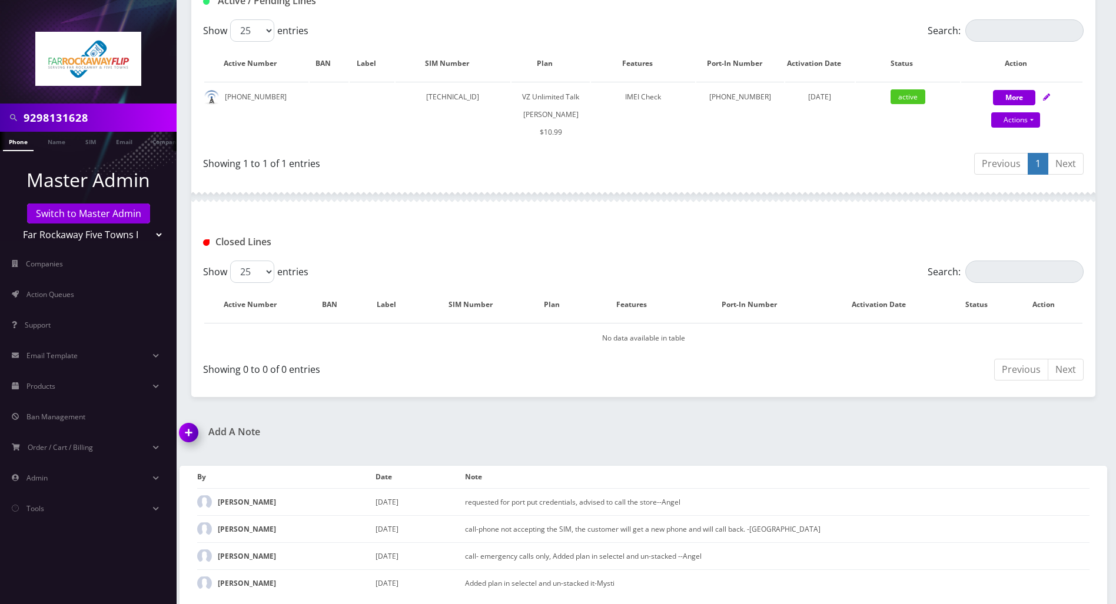
click at [192, 434] on img at bounding box center [191, 437] width 35 height 35
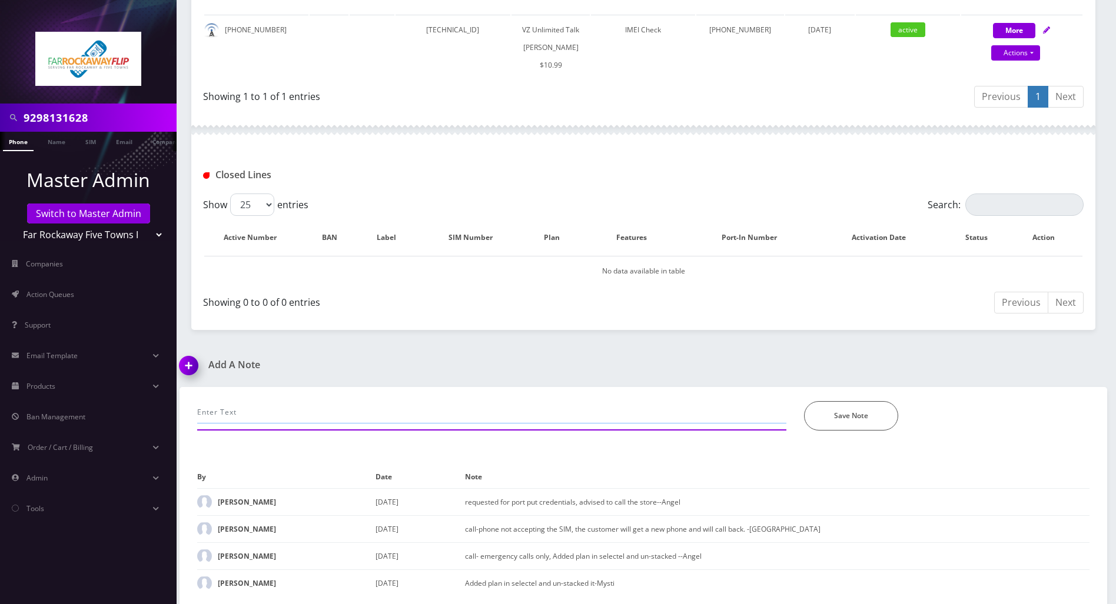
click at [268, 413] on input "text" at bounding box center [491, 412] width 589 height 22
paste input "The line 9298131628 was ported out on 07/29/2025."
click at [268, 407] on input "confirmed to Tzvi The line 9298131628 was ported out on 07/29/2025." at bounding box center [491, 412] width 589 height 22
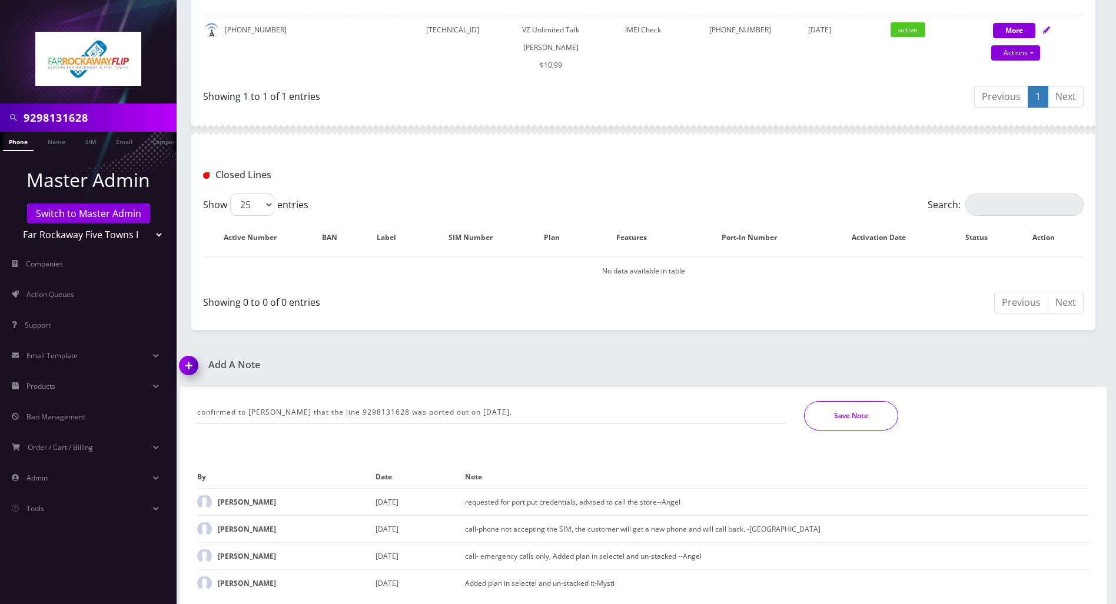
click at [854, 412] on button "Save Note" at bounding box center [851, 415] width 94 height 29
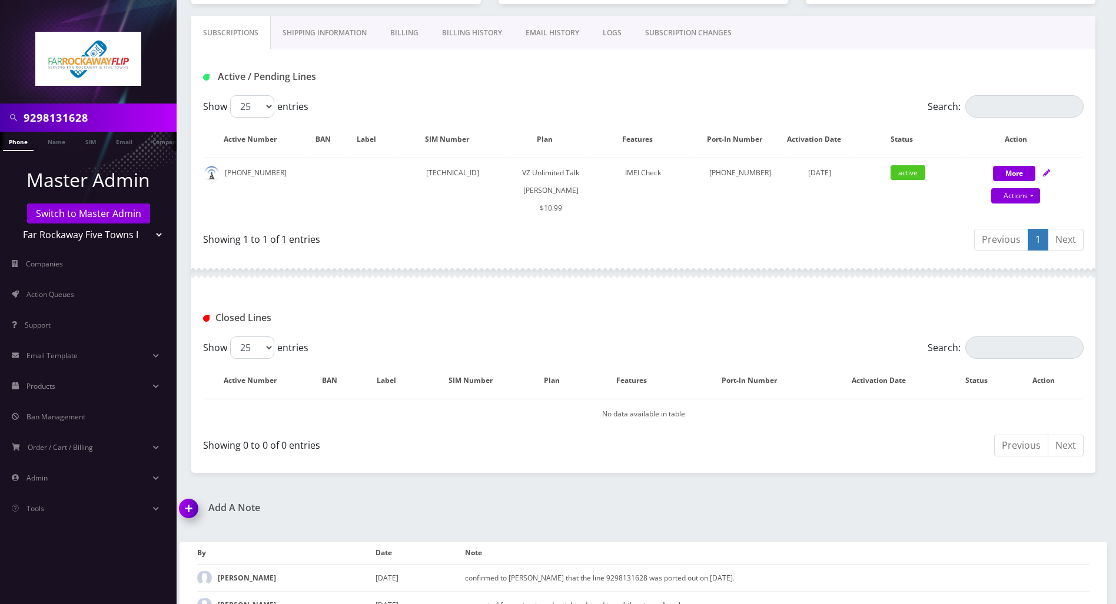
scroll to position [37, 0]
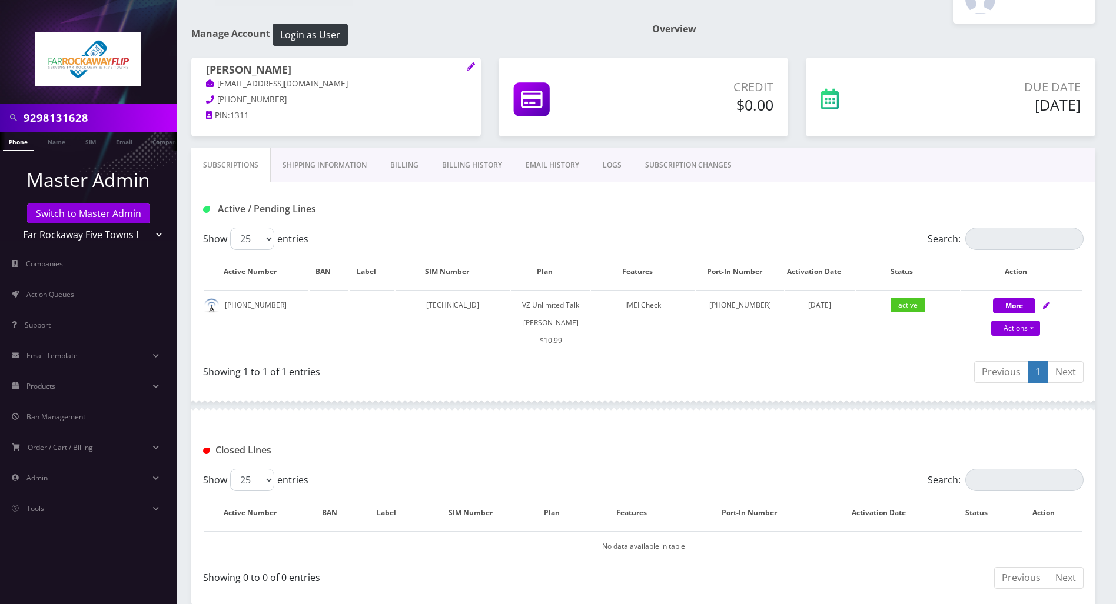
click at [557, 412] on div at bounding box center [643, 405] width 904 height 35
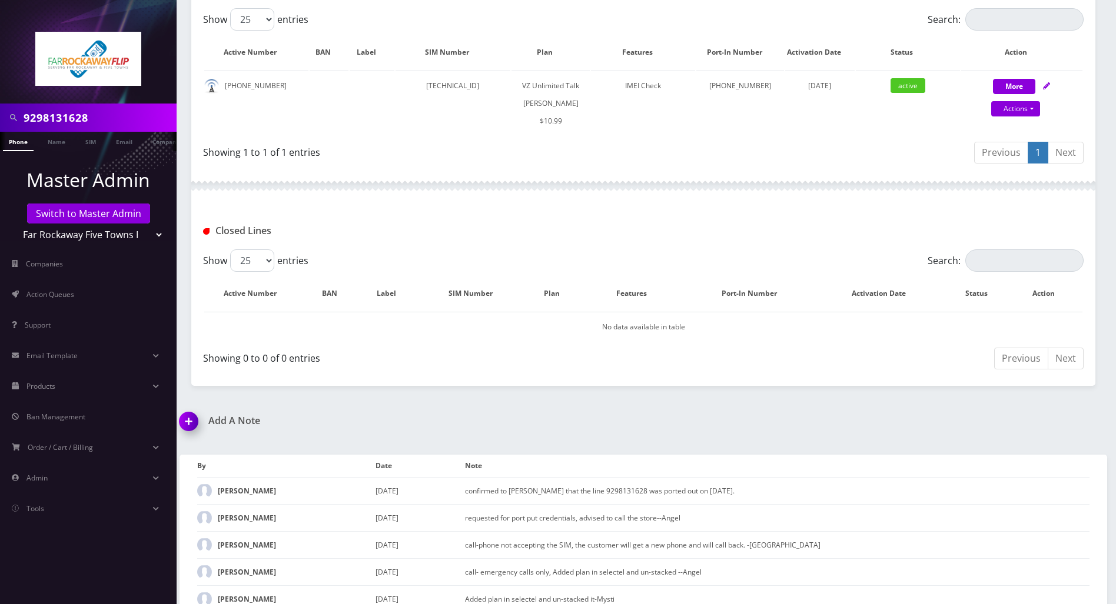
scroll to position [272, 0]
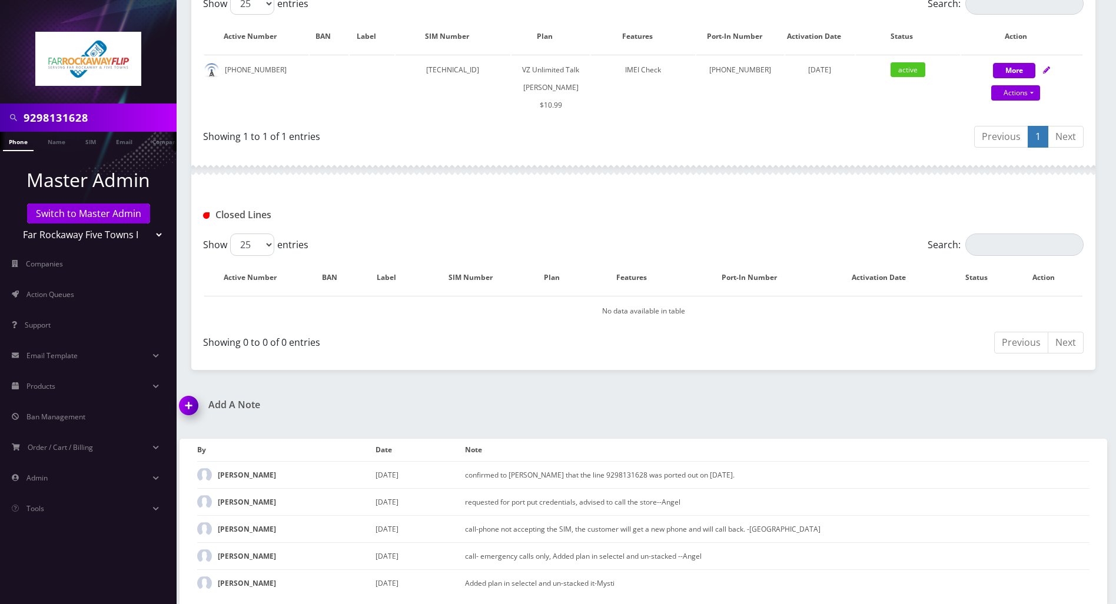
click at [187, 408] on img at bounding box center [191, 409] width 35 height 35
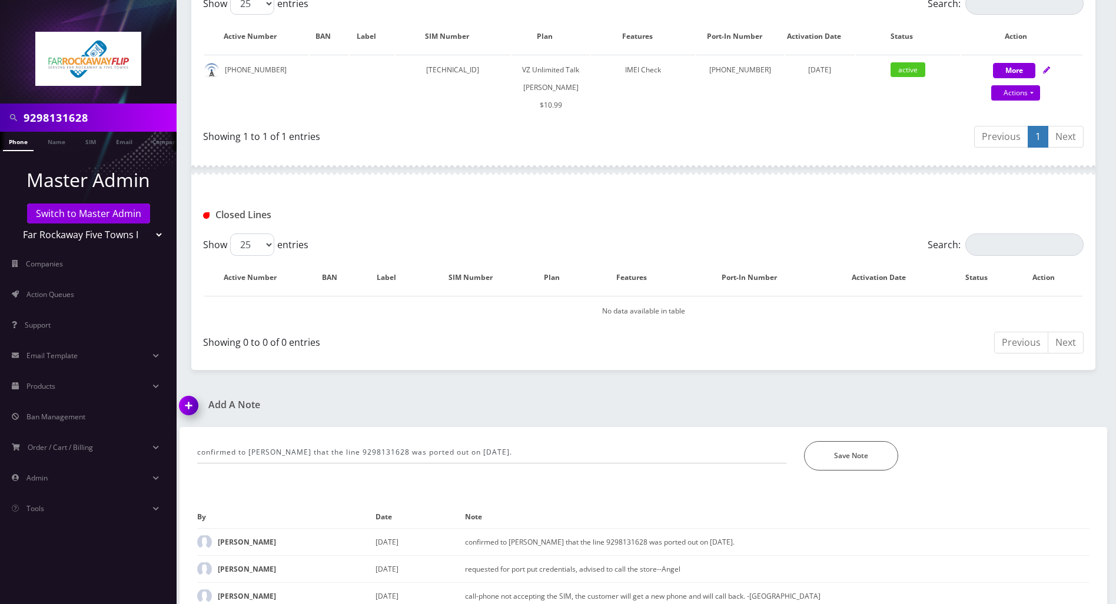
scroll to position [339, 0]
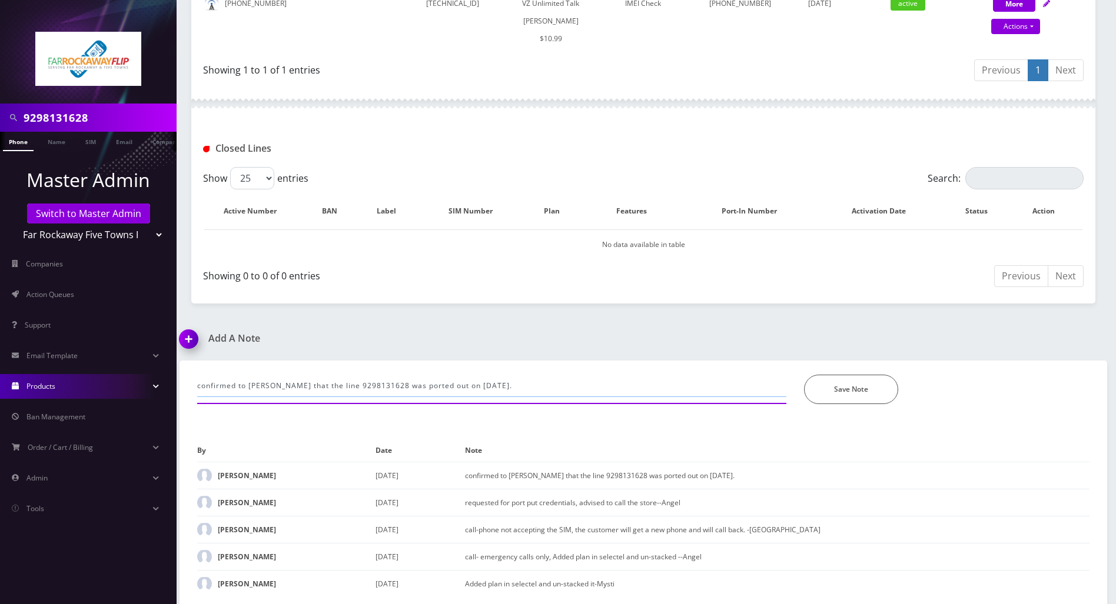
drag, startPoint x: 497, startPoint y: 386, endPoint x: 144, endPoint y: 382, distance: 352.5
click at [144, 382] on div "9298131628 Phone Name SIM Email Company Customer Master Admin Switch to Master …" at bounding box center [558, 134] width 1116 height 946
type input "still open, since he emphasized previously to not /never close lines if not req…"
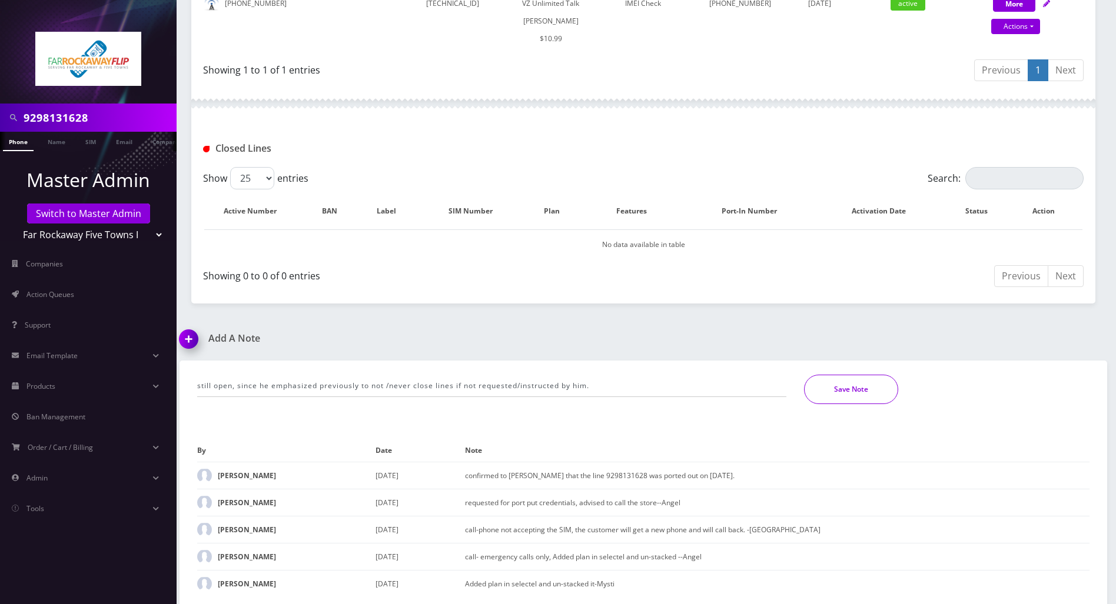
click at [815, 391] on button "Save Note" at bounding box center [851, 389] width 94 height 29
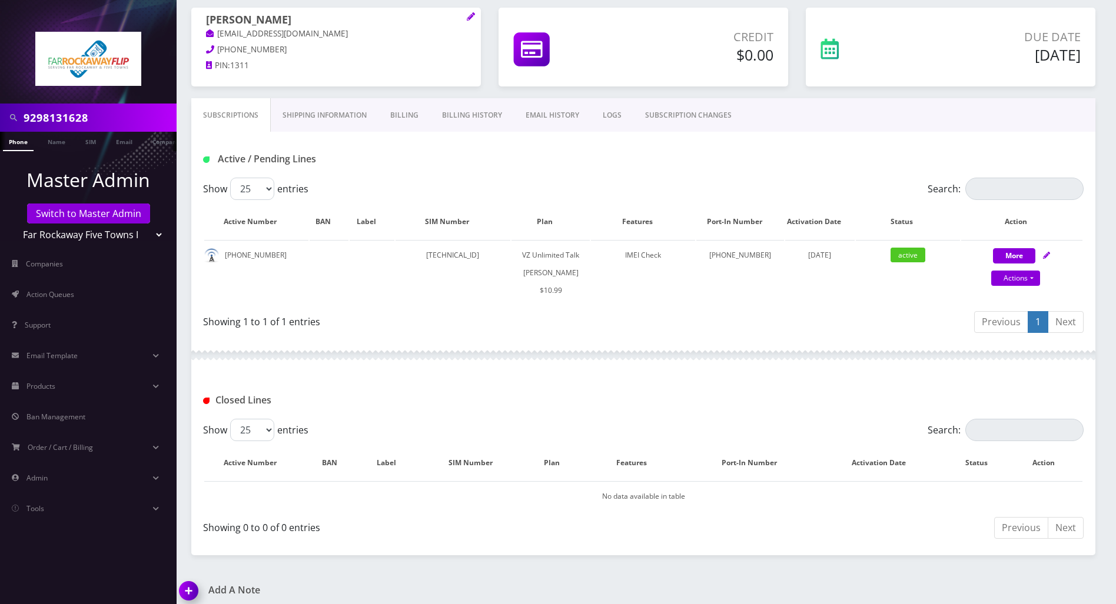
scroll to position [0, 0]
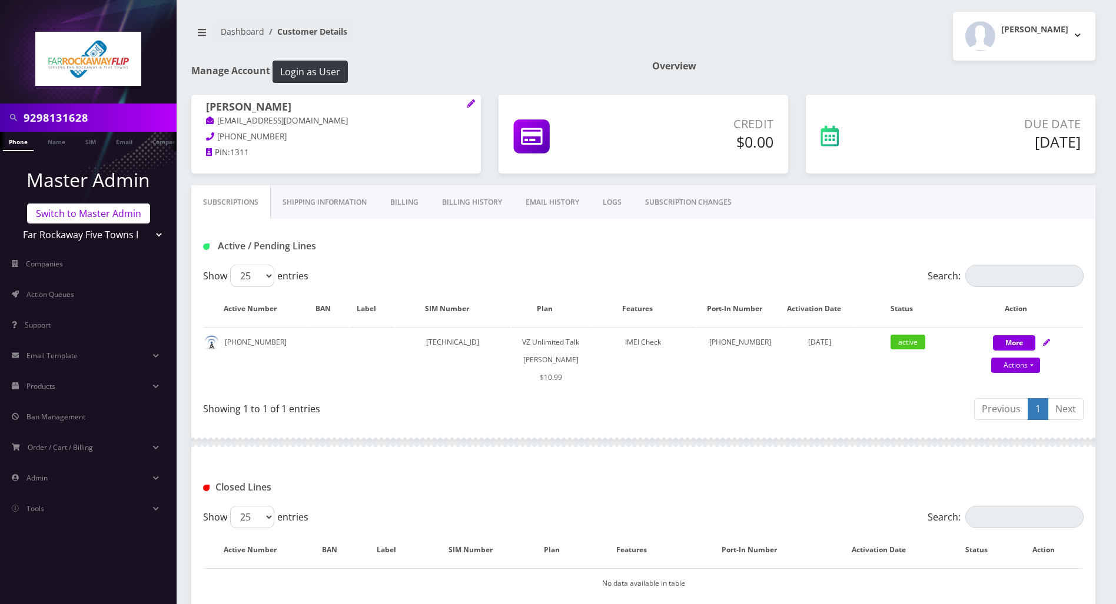
click at [108, 209] on link "Switch to Master Admin" at bounding box center [88, 214] width 123 height 20
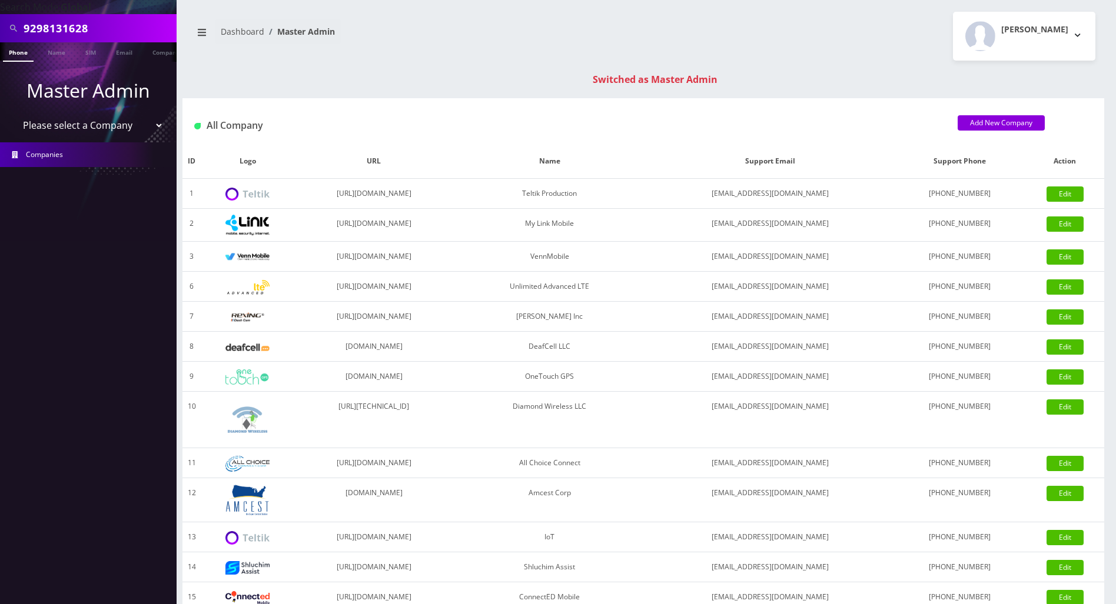
click at [979, 78] on div "Switched as Master Admin" at bounding box center [654, 79] width 921 height 14
drag, startPoint x: 96, startPoint y: 31, endPoint x: -5, endPoint y: 31, distance: 101.2
click at [0, 31] on html "Search Mode: Global 9298131628 Phone Name SIM Email Company Customer Master Adm…" at bounding box center [558, 418] width 1116 height 837
paste input "404388793"
type input "4043887938"
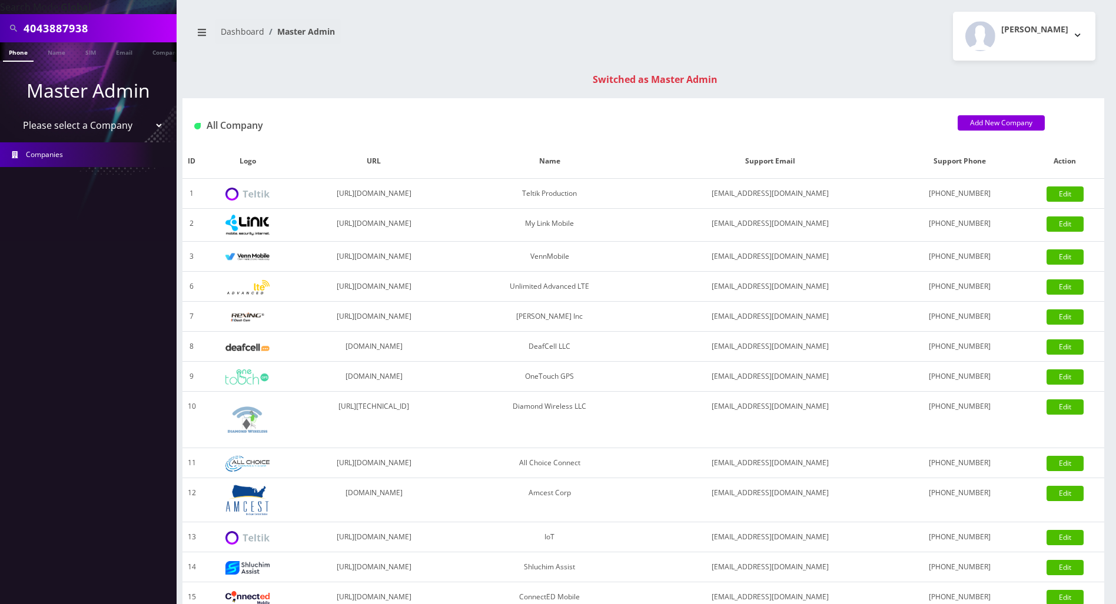
click at [18, 55] on link "Phone" at bounding box center [18, 51] width 31 height 19
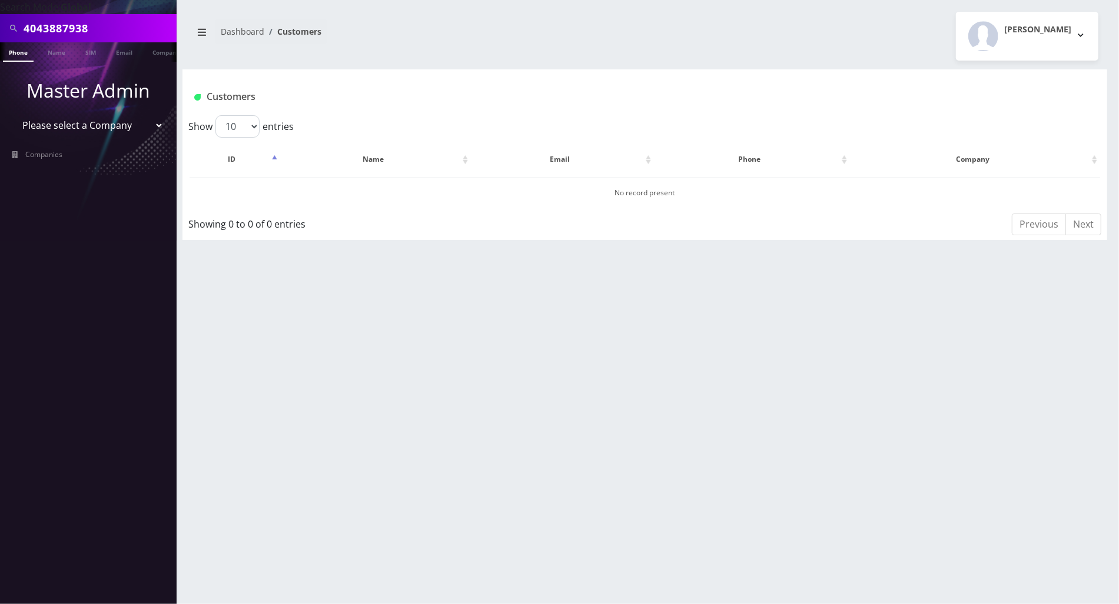
click at [951, 289] on div "4043887938 Phone Name SIM Email Company Customer Dashboard Customers [PERSON_NA…" at bounding box center [645, 302] width 948 height 604
click at [21, 51] on link "Phone" at bounding box center [18, 51] width 31 height 19
click at [1061, 402] on div "4043887938 Phone Name SIM Email Company Customer Dashboard Customers [PERSON_NA…" at bounding box center [645, 302] width 948 height 604
drag, startPoint x: 101, startPoint y: 26, endPoint x: -5, endPoint y: 35, distance: 105.7
click at [0, 35] on html "Search Mode: Global 4043887938 Phone Name SIM Email Company Customer Master Adm…" at bounding box center [559, 302] width 1119 height 604
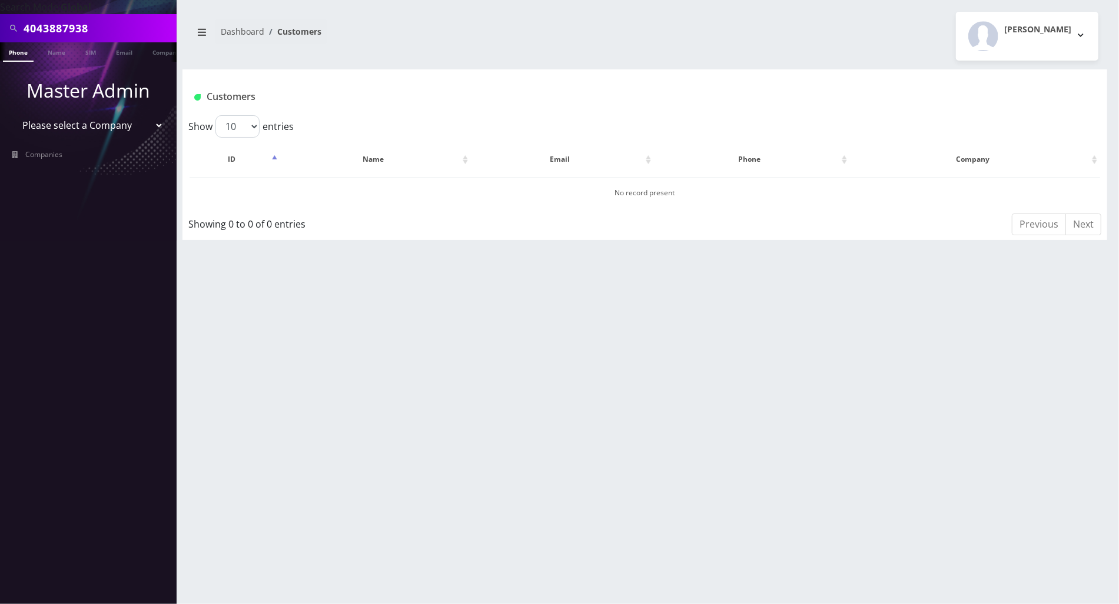
paste input "[PHONE_NUMBER]"
type input "929-745-2993"
click at [22, 51] on link "Phone" at bounding box center [18, 51] width 31 height 19
drag, startPoint x: 72, startPoint y: 31, endPoint x: 89, endPoint y: 56, distance: 30.5
click at [74, 31] on input "[PHONE_NUMBER]" at bounding box center [99, 28] width 150 height 22
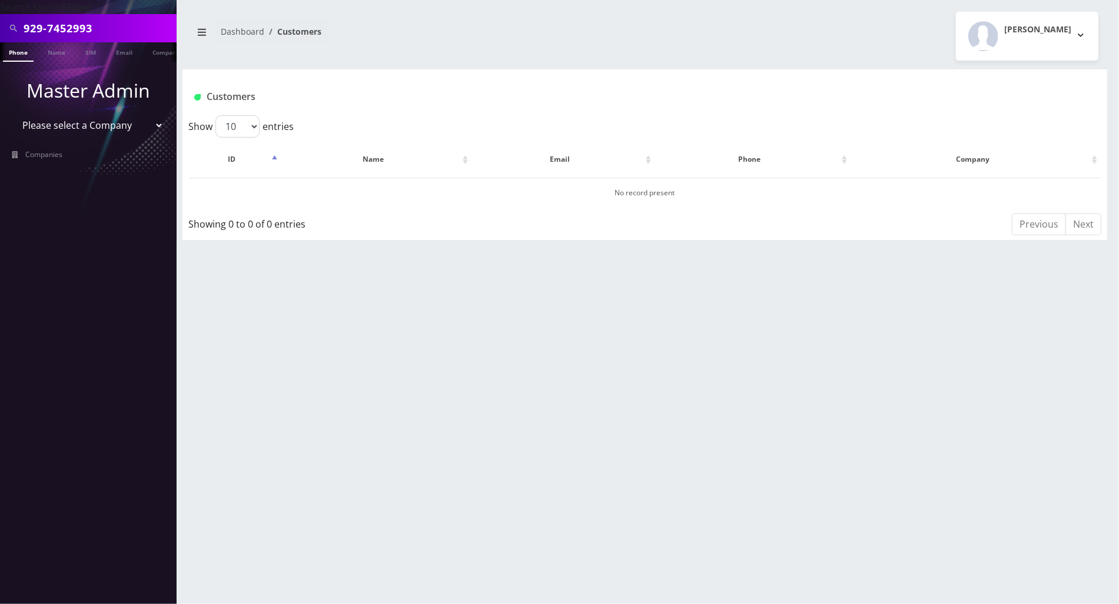
click at [48, 31] on input "929-7452993" at bounding box center [99, 28] width 150 height 22
type input "9297452993"
click at [11, 59] on li at bounding box center [6, 54] width 12 height 29
click at [20, 49] on link "Phone" at bounding box center [18, 51] width 31 height 19
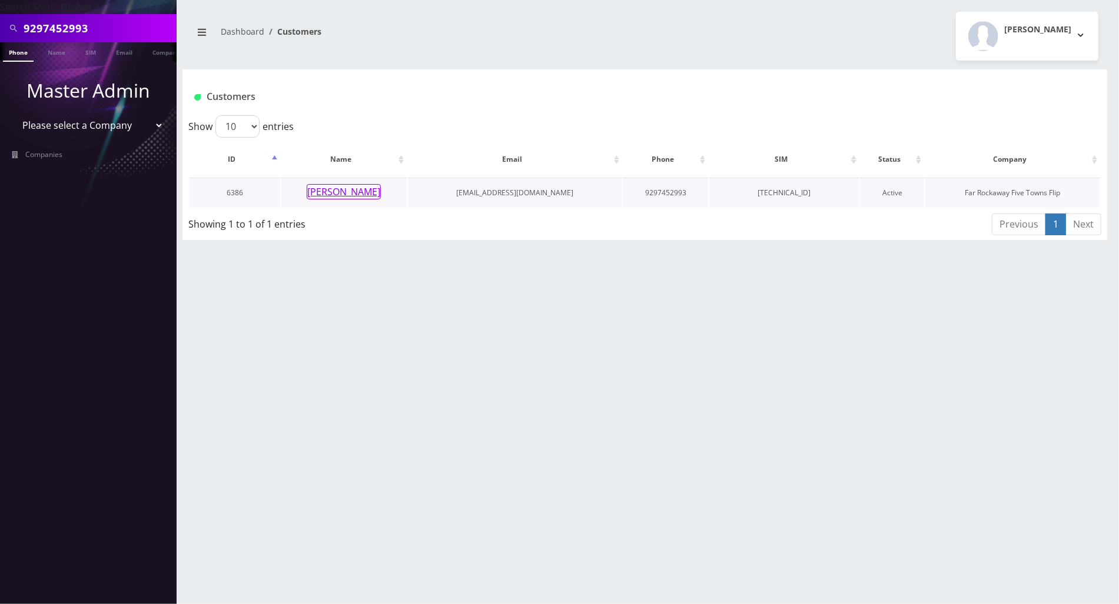
click at [344, 191] on button "[PERSON_NAME]" at bounding box center [344, 191] width 74 height 15
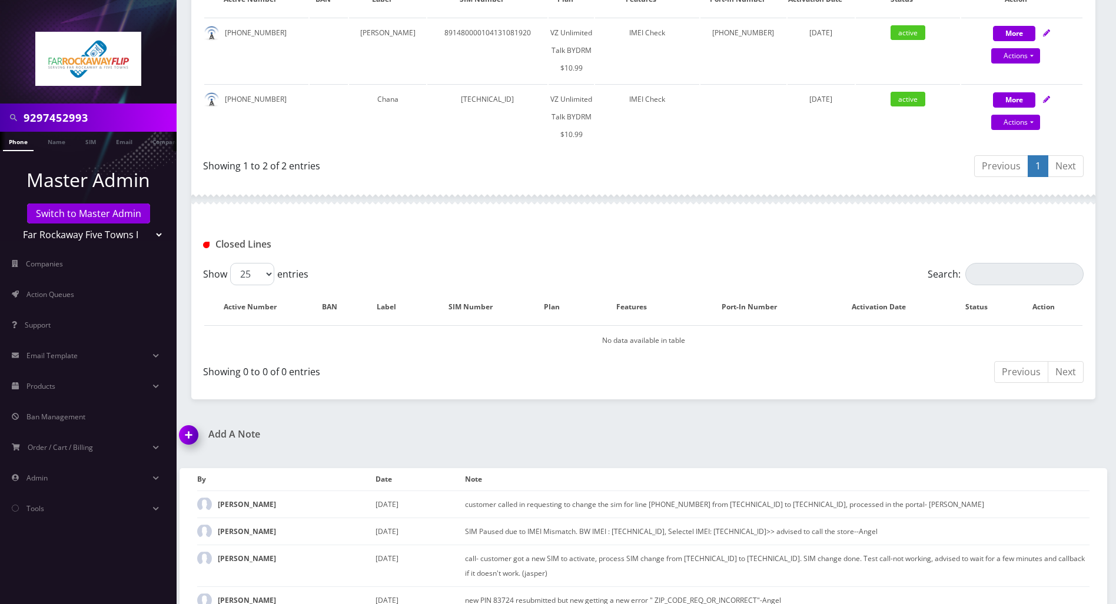
scroll to position [314, 0]
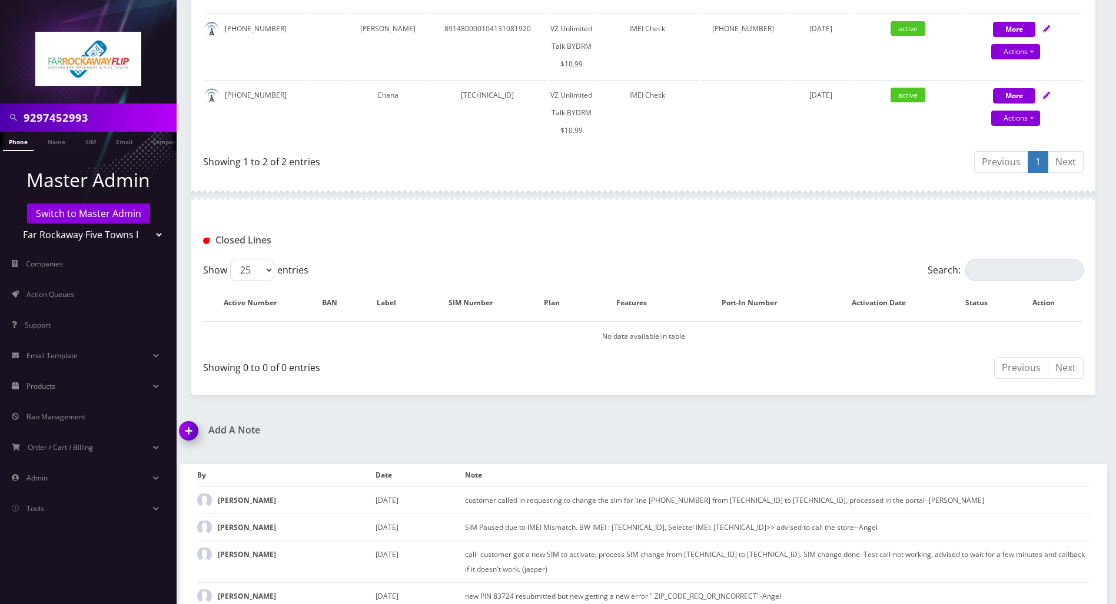
click at [187, 425] on img at bounding box center [191, 435] width 35 height 35
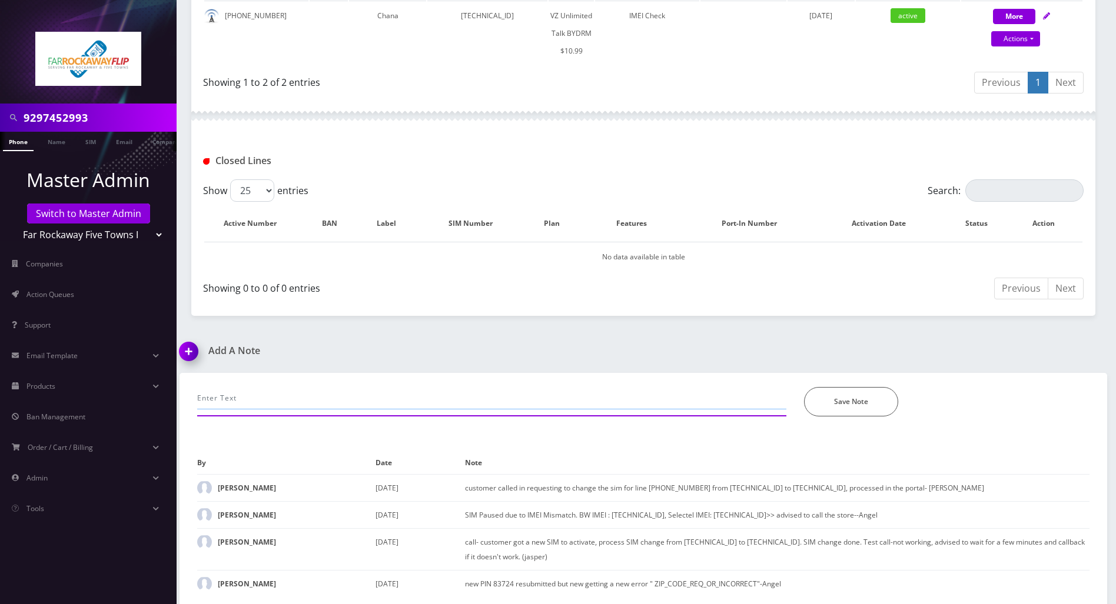
click at [299, 387] on input "text" at bounding box center [491, 398] width 589 height 22
type input "check if the sim number matches with selectel's..."
click at [852, 391] on button "Save Note" at bounding box center [851, 401] width 94 height 29
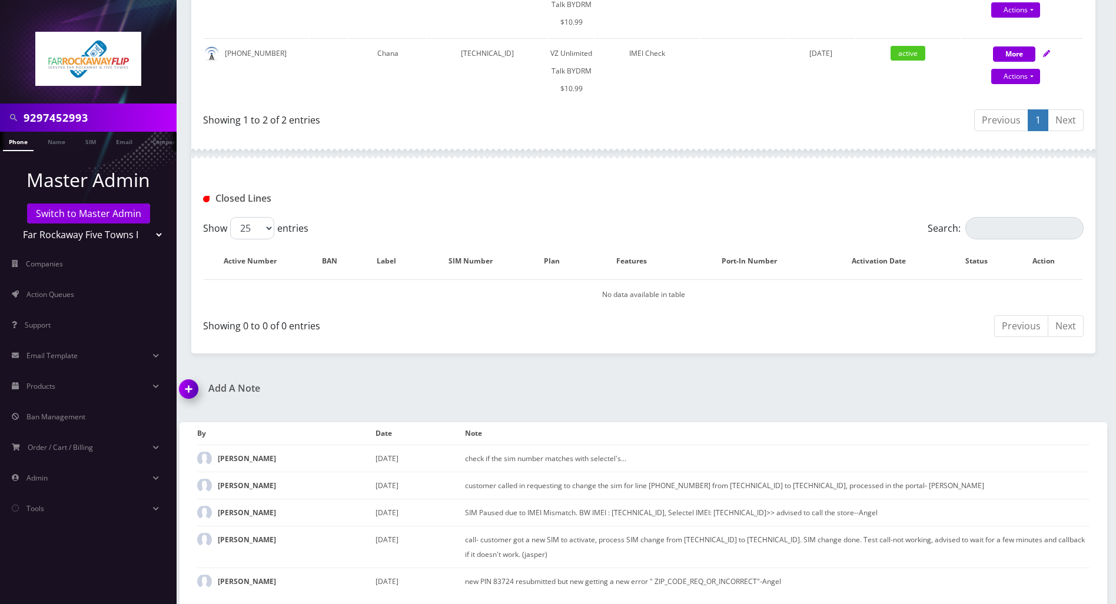
scroll to position [353, 0]
drag, startPoint x: 111, startPoint y: 119, endPoint x: -5, endPoint y: 121, distance: 115.3
click at [0, 121] on html "9297452993 Phone Name SIM Email Company Customer Master Admin Switch to Master …" at bounding box center [558, 127] width 1116 height 960
paste input "545045"
type input "929545045"
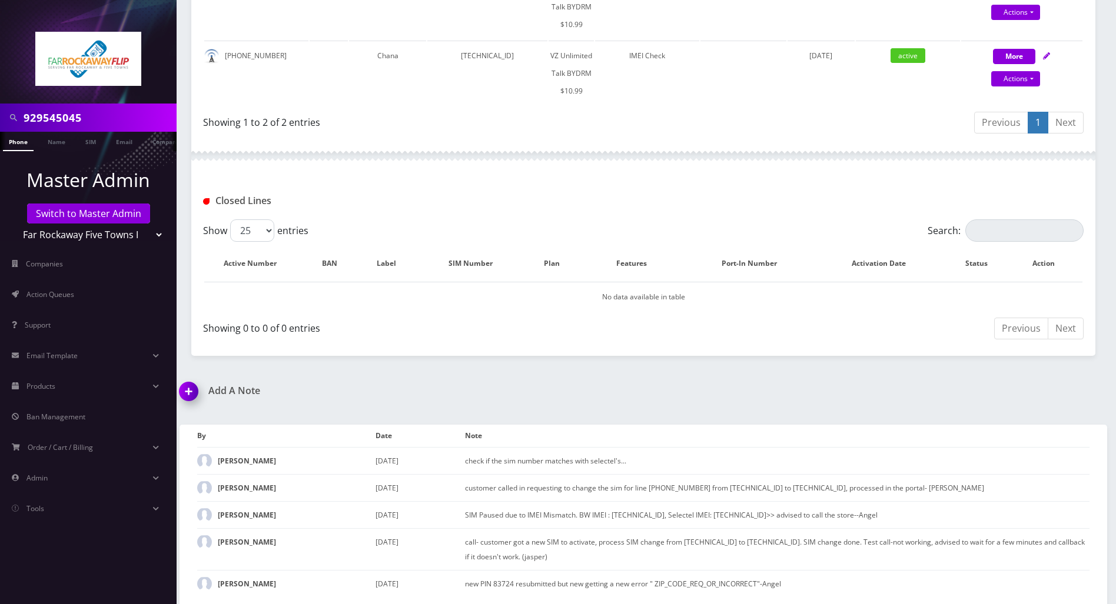
click at [22, 144] on link "Phone" at bounding box center [18, 141] width 31 height 19
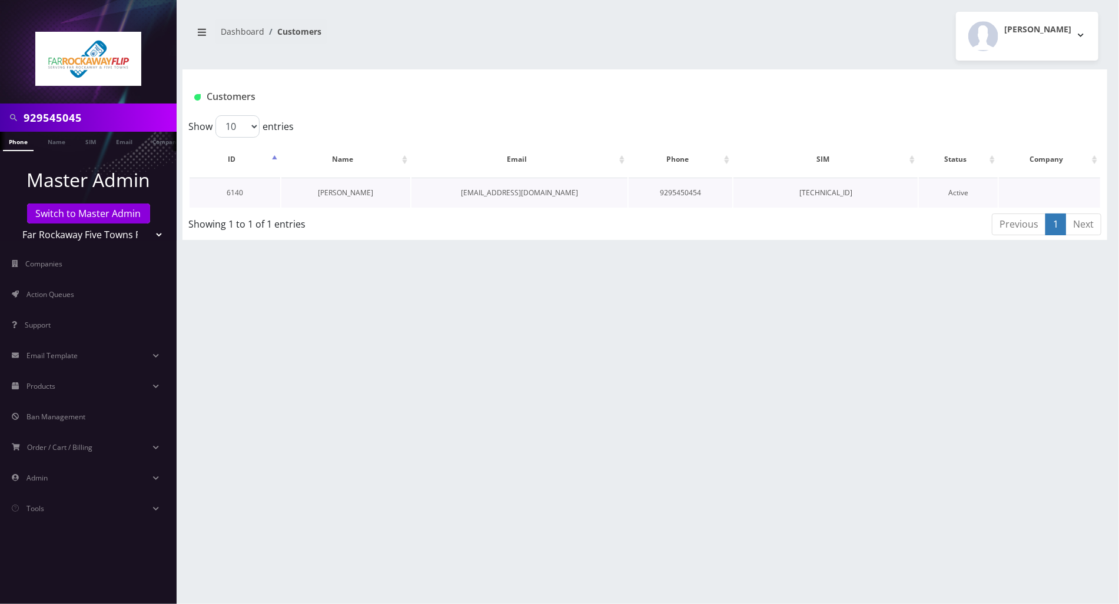
click at [347, 192] on link "[PERSON_NAME]" at bounding box center [345, 193] width 55 height 10
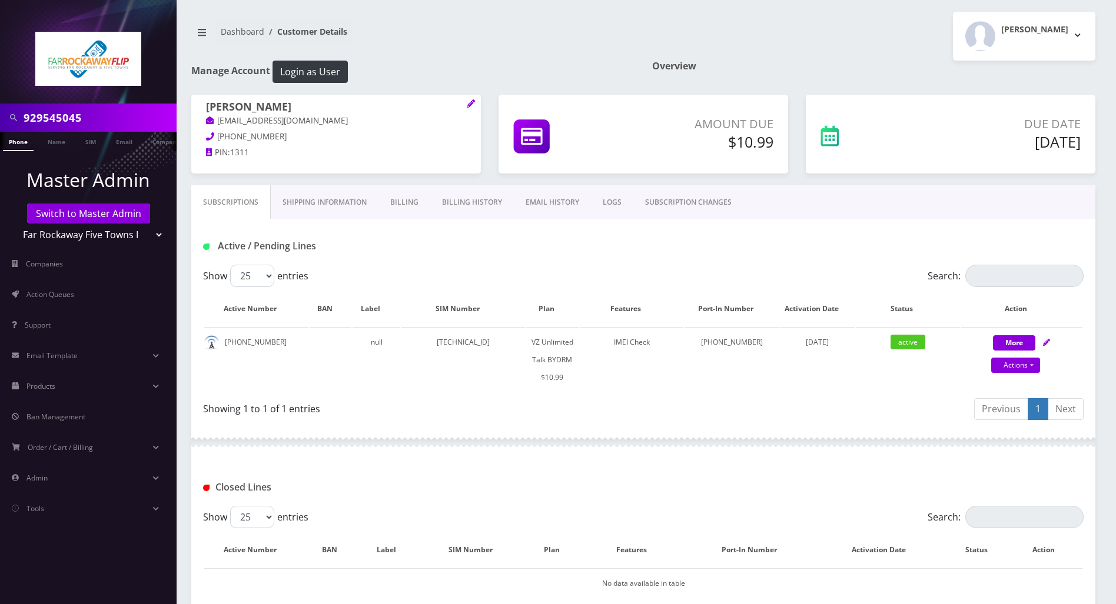
click at [88, 117] on input "929545045" at bounding box center [99, 118] width 150 height 22
type input "9295450454"
click at [21, 146] on link "Phone" at bounding box center [18, 141] width 31 height 19
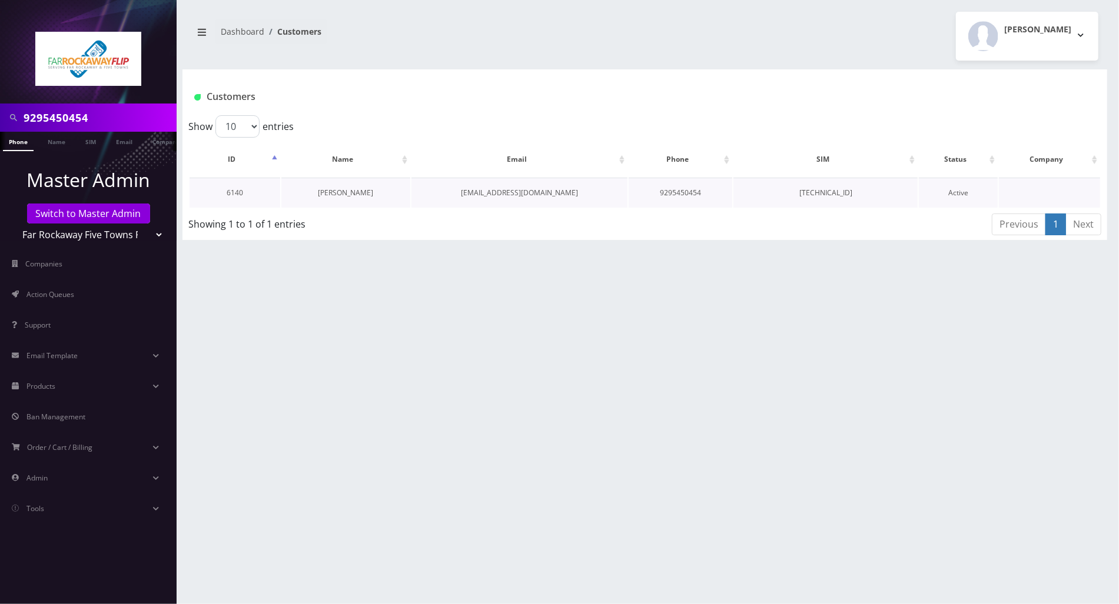
click at [339, 195] on link "[PERSON_NAME]" at bounding box center [345, 193] width 55 height 10
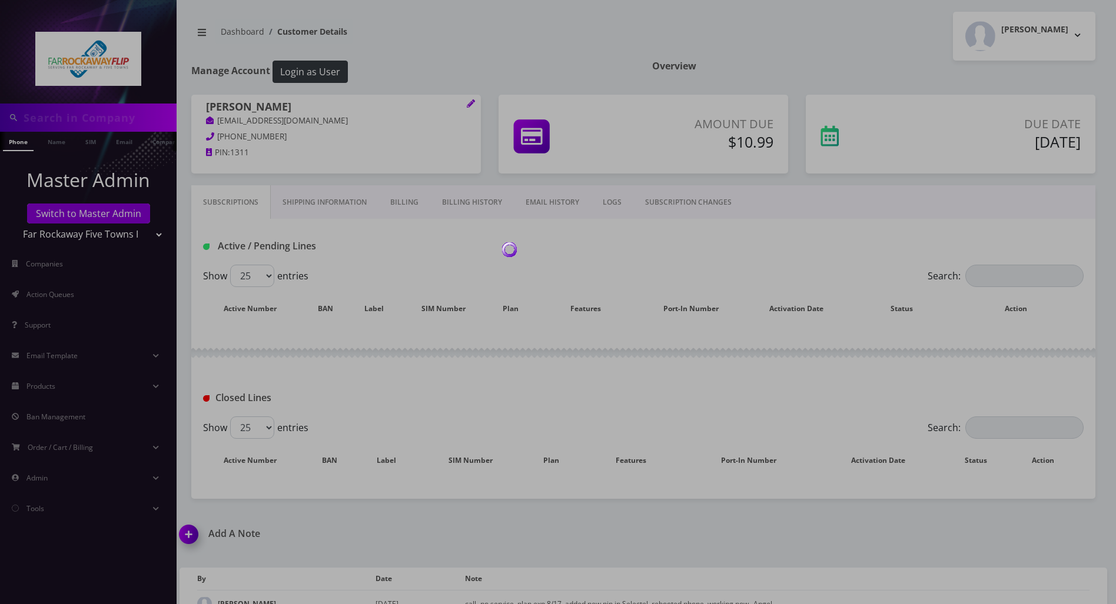
type input "9295450454"
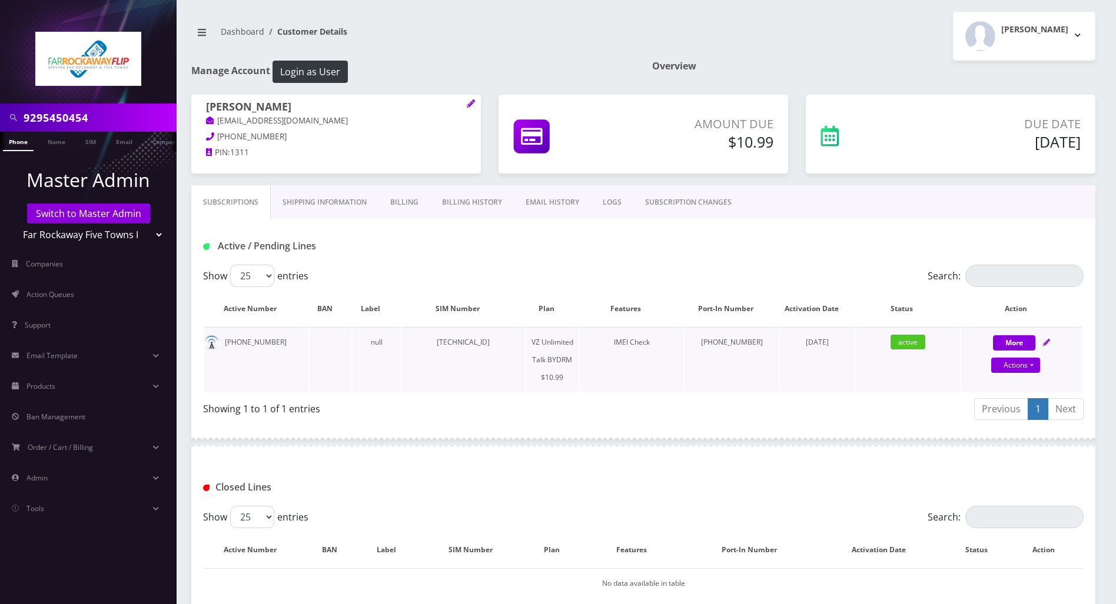
click at [505, 342] on td "[TECHNICAL_ID]" at bounding box center [463, 359] width 124 height 65
copy td "[TECHNICAL_ID]"
drag, startPoint x: 274, startPoint y: 341, endPoint x: 224, endPoint y: 346, distance: 49.6
click at [224, 346] on td "[PHONE_NUMBER]" at bounding box center [256, 359] width 104 height 65
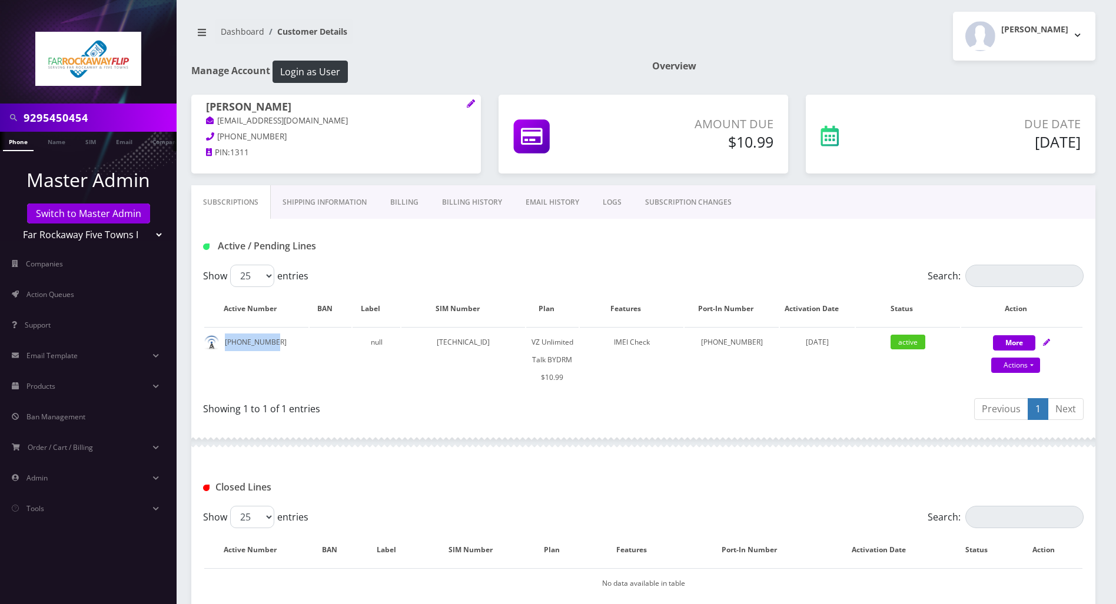
copy td "[PHONE_NUMBER]"
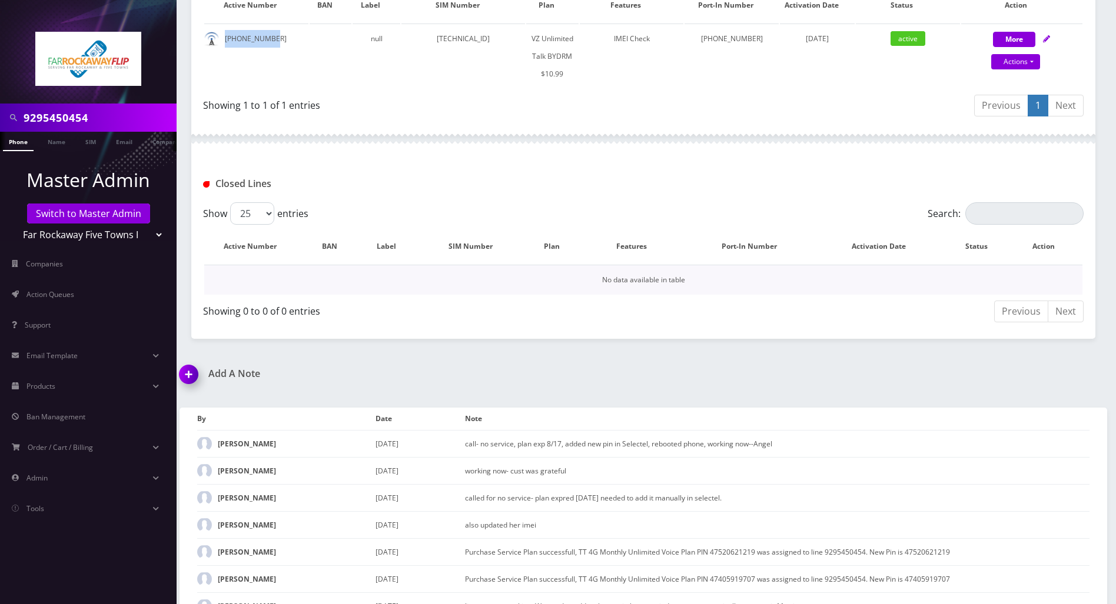
scroll to position [392, 0]
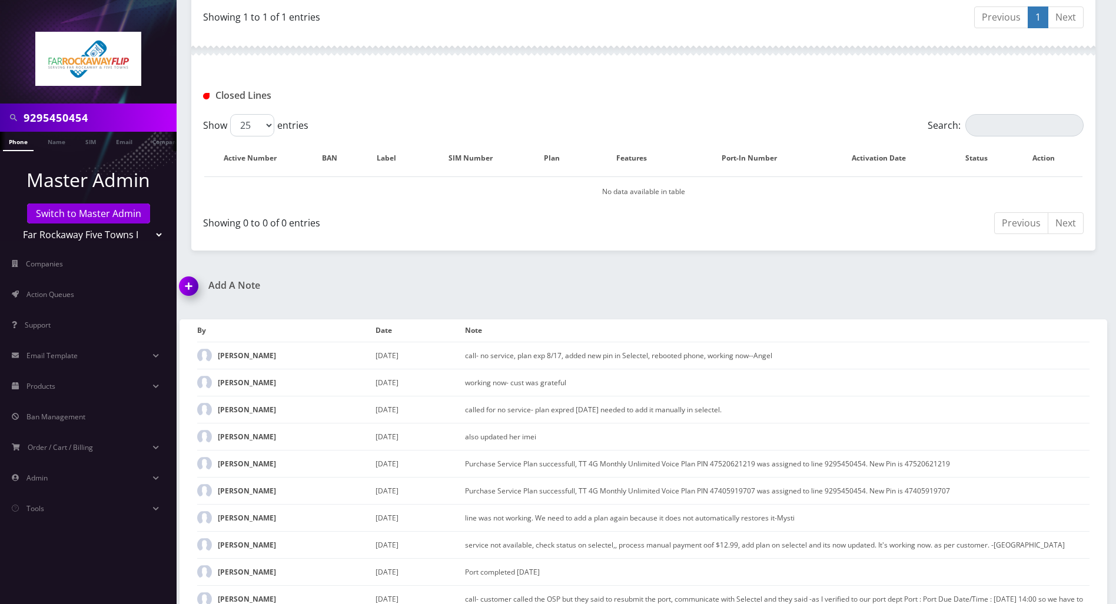
click at [193, 287] on img at bounding box center [191, 290] width 35 height 35
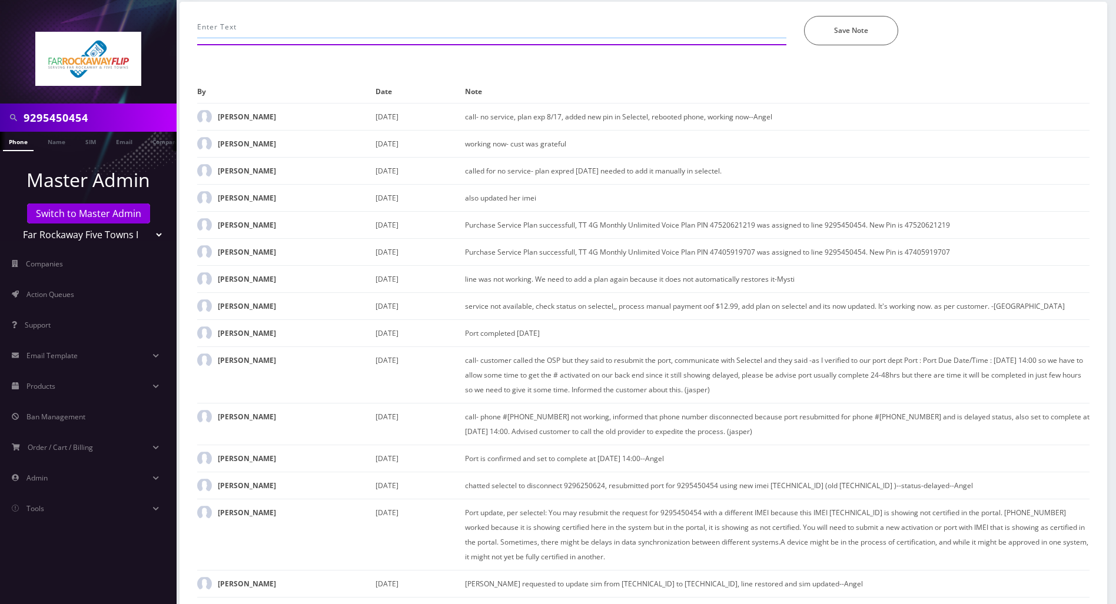
click at [266, 29] on input "text" at bounding box center [491, 27] width 589 height 22
click at [471, 16] on input "confirmed that sim card is matched with what is in" at bounding box center [491, 27] width 589 height 22
type input "confirmed that sim card is matched with what is in SElectel"
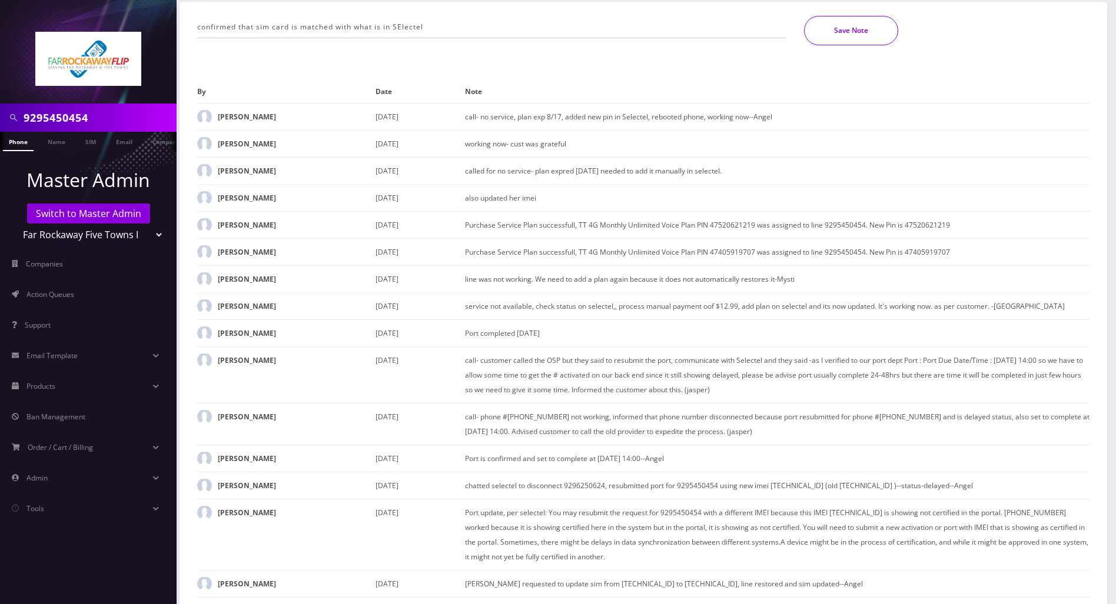
click at [832, 25] on button "Save Note" at bounding box center [851, 30] width 94 height 29
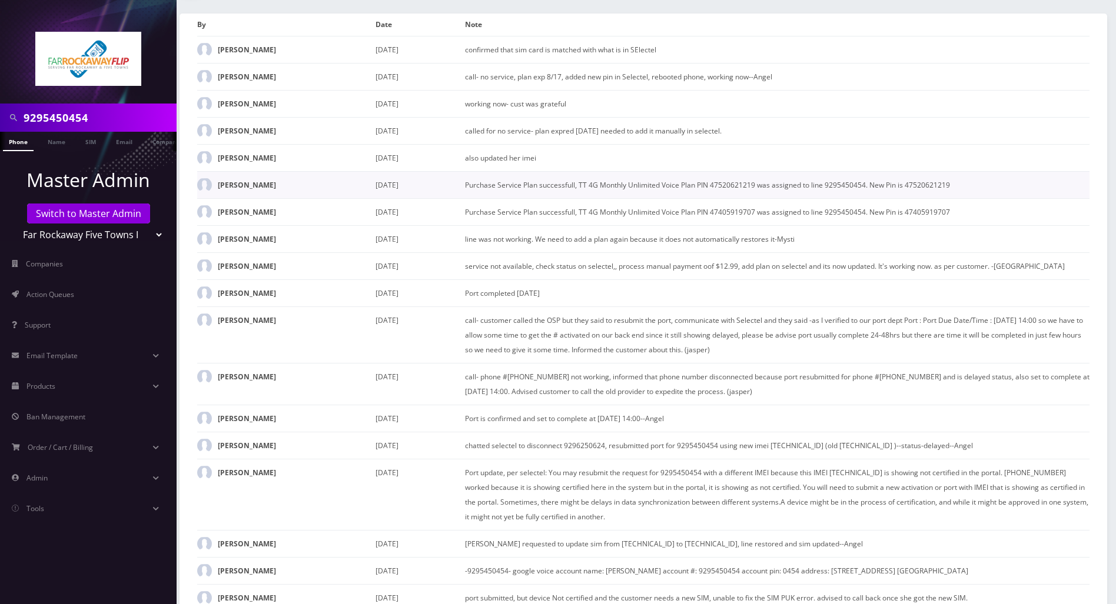
click at [1020, 193] on td "Purchase Service Plan successfull, TT 4G Monthly Unlimited Voice Plan PIN 47520…" at bounding box center [777, 184] width 624 height 27
click at [1107, 307] on div "confirmed that sim card is matched with what is in SElectel *Please Enter Note …" at bounding box center [643, 325] width 945 height 646
